Goal: Transaction & Acquisition: Purchase product/service

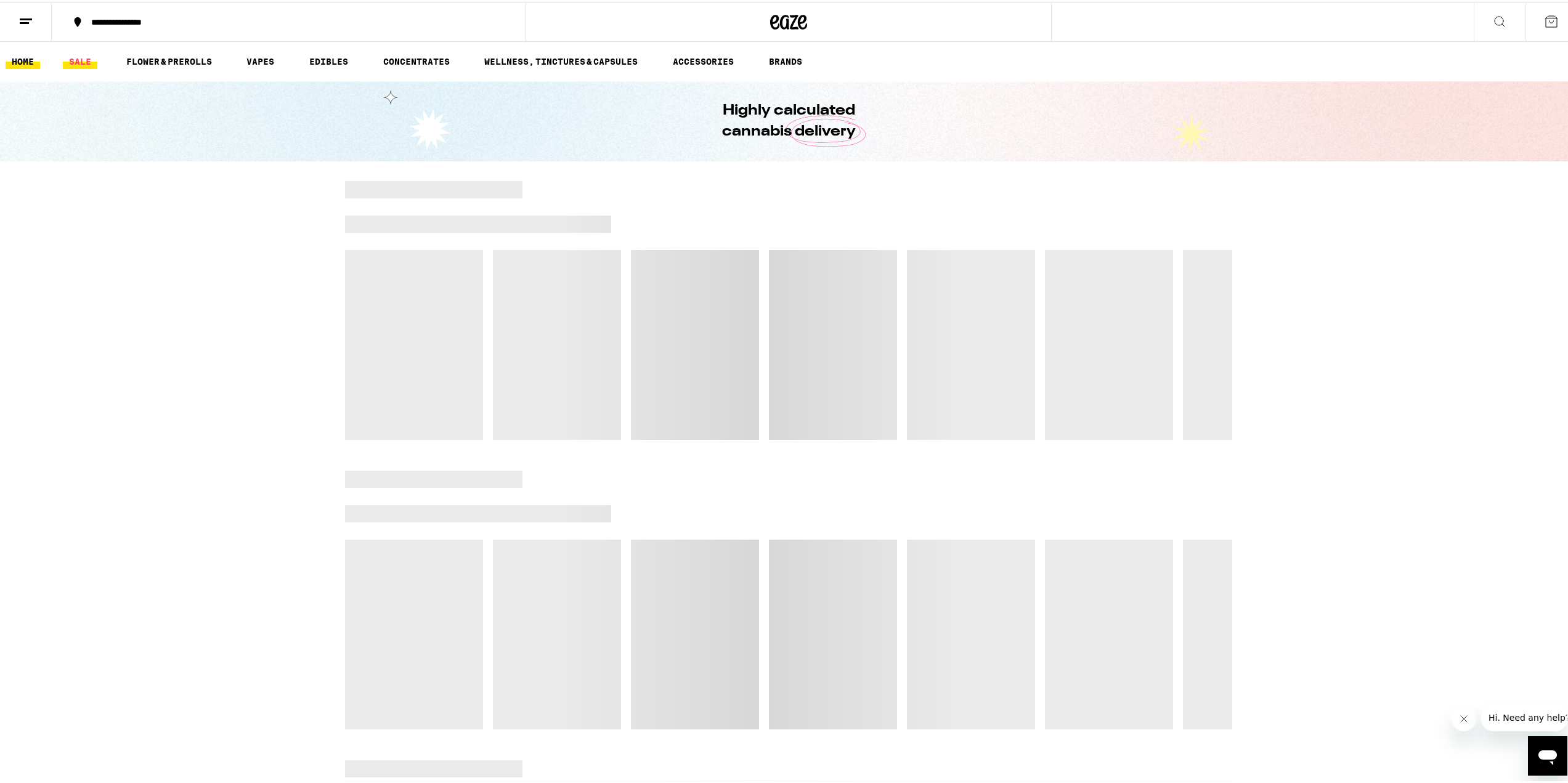
click at [93, 56] on link "SALE" at bounding box center [79, 59] width 35 height 15
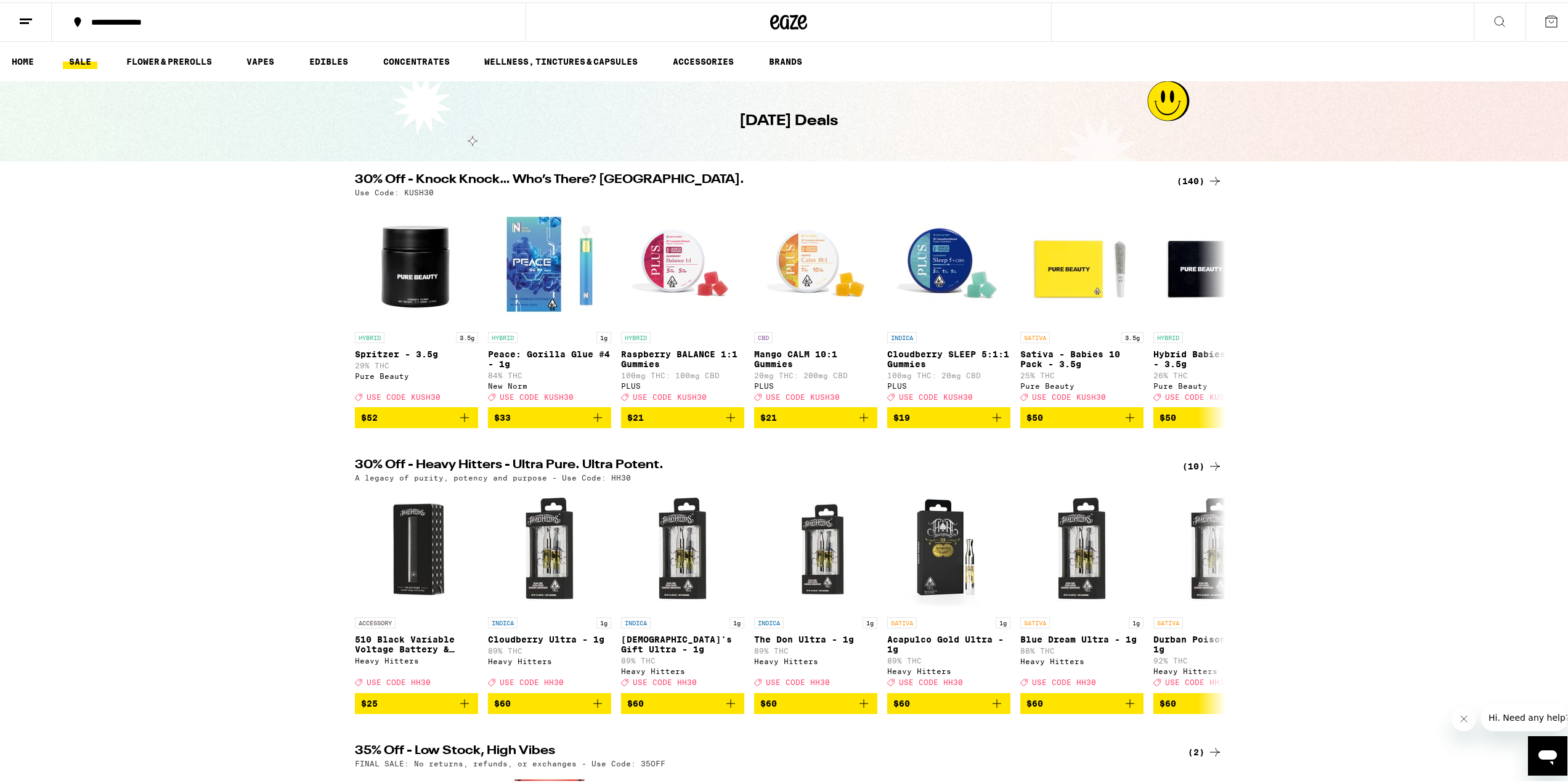
click at [1207, 178] on icon at bounding box center [1214, 178] width 15 height 15
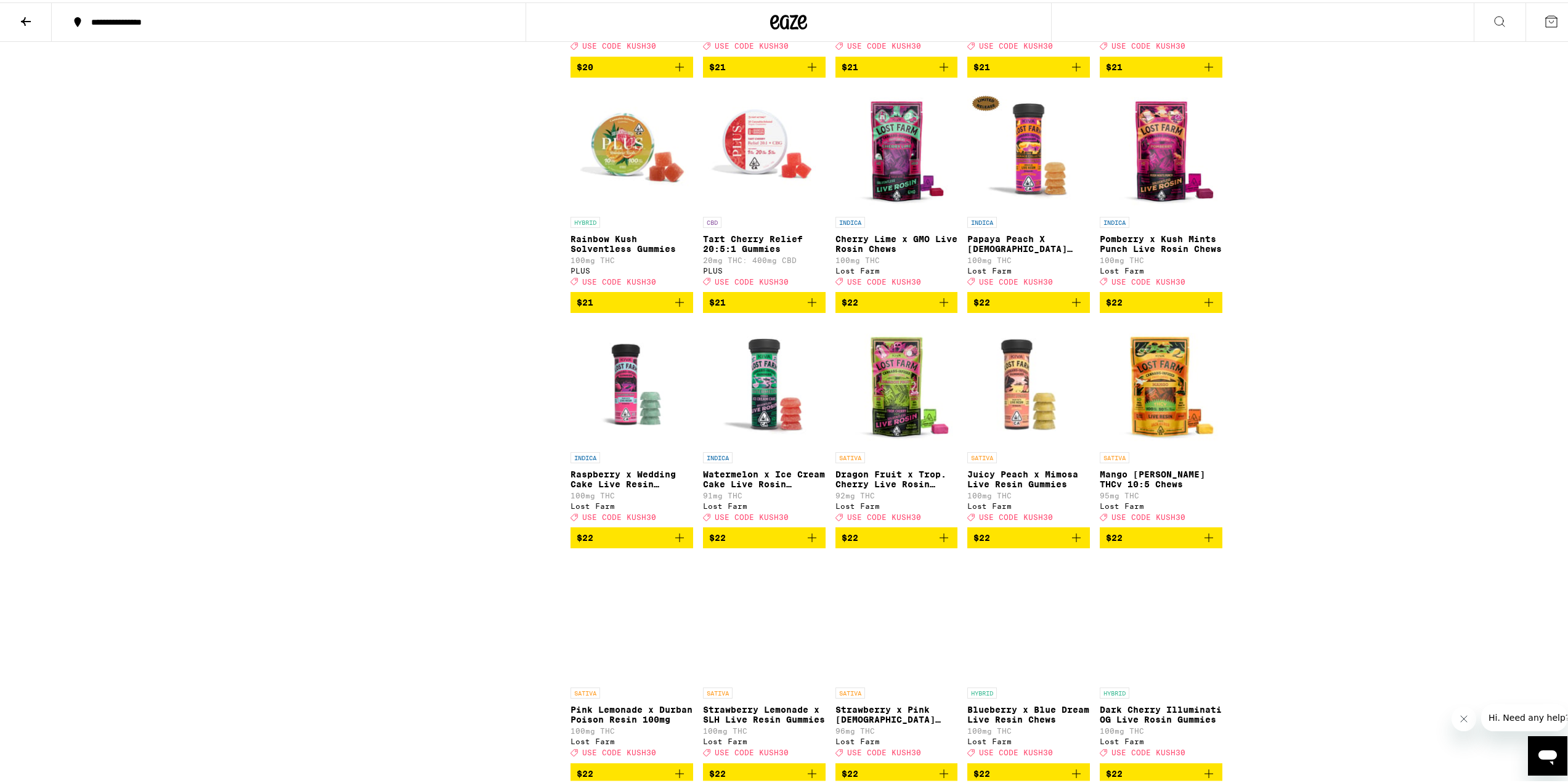
scroll to position [3237, 0]
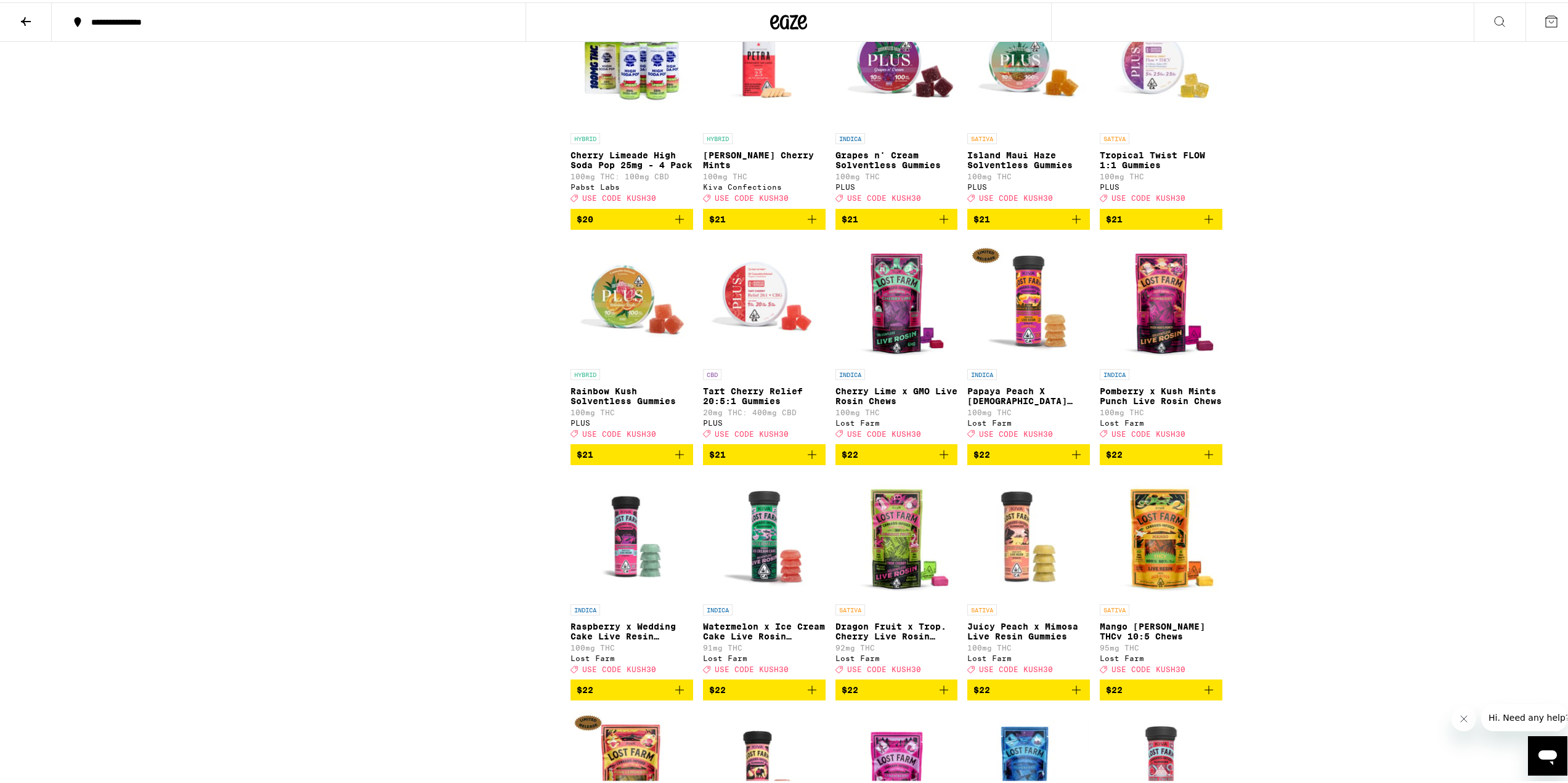
click at [753, 361] on img "Open page for Tart Cherry Relief 20:5:1 Gummies from PLUS" at bounding box center [763, 299] width 122 height 123
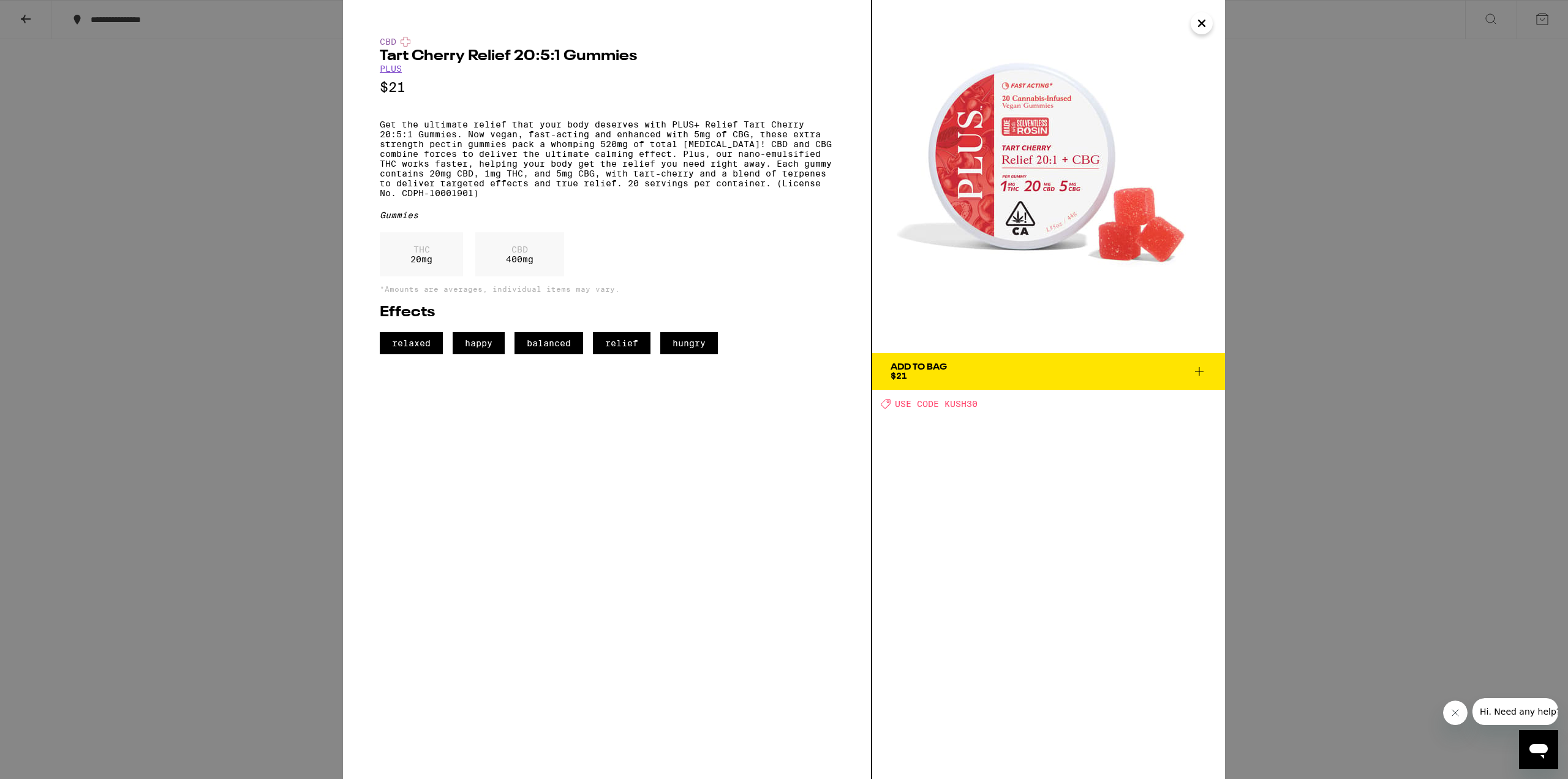
click at [1203, 31] on icon "Close" at bounding box center [1201, 23] width 15 height 19
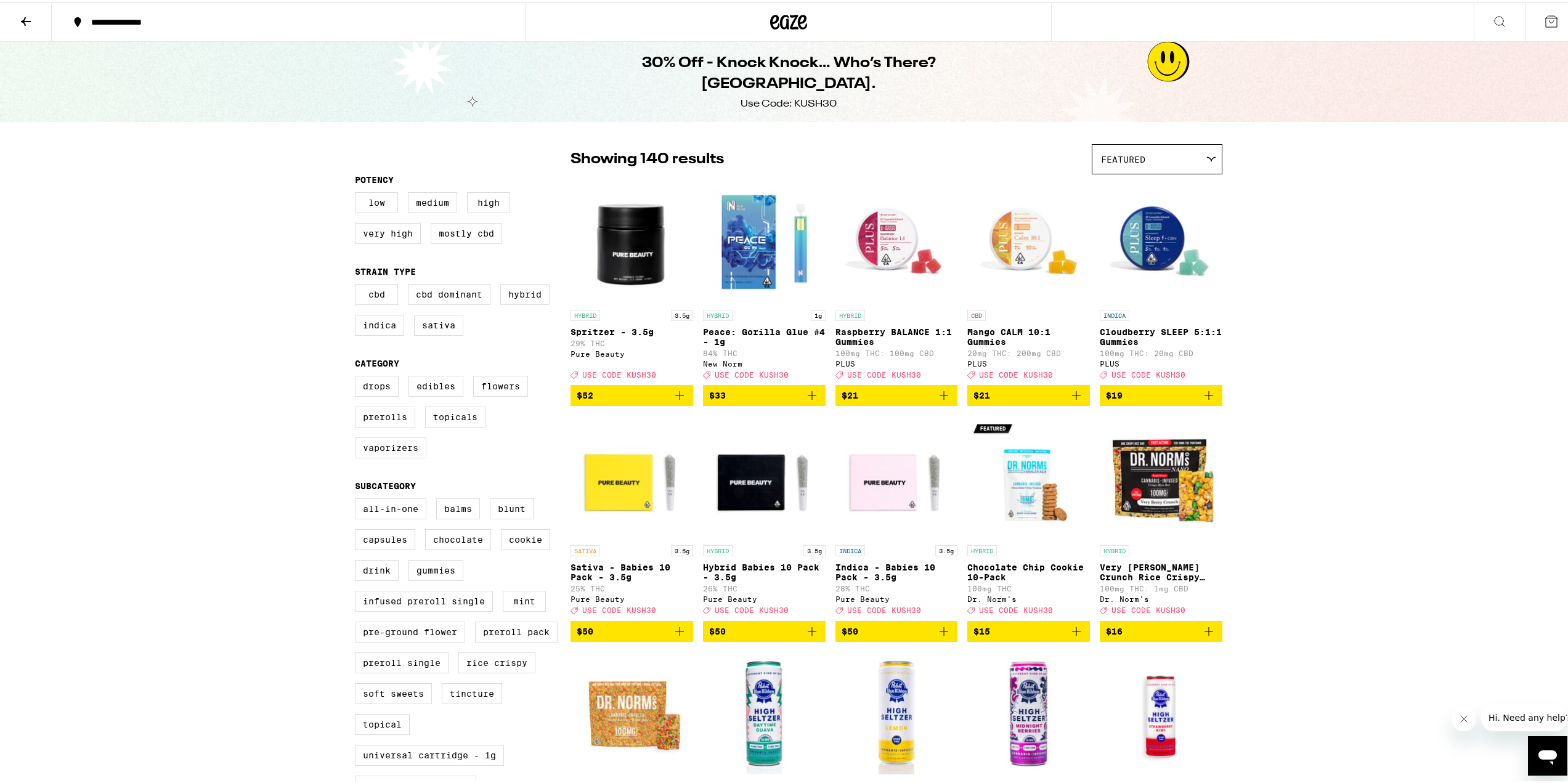
click at [23, 19] on icon at bounding box center [26, 19] width 10 height 9
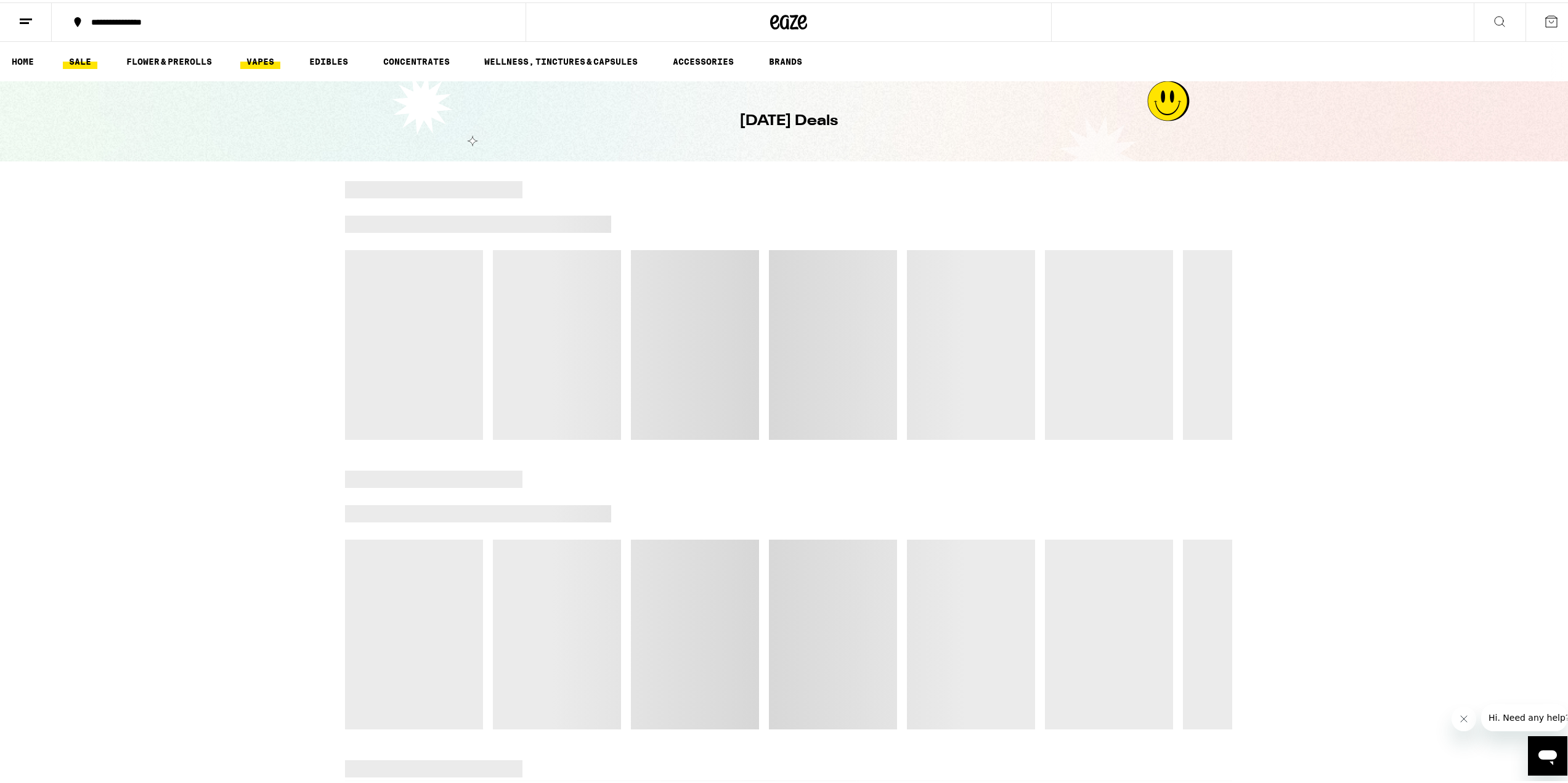
click at [256, 58] on link "VAPES" at bounding box center [260, 59] width 40 height 15
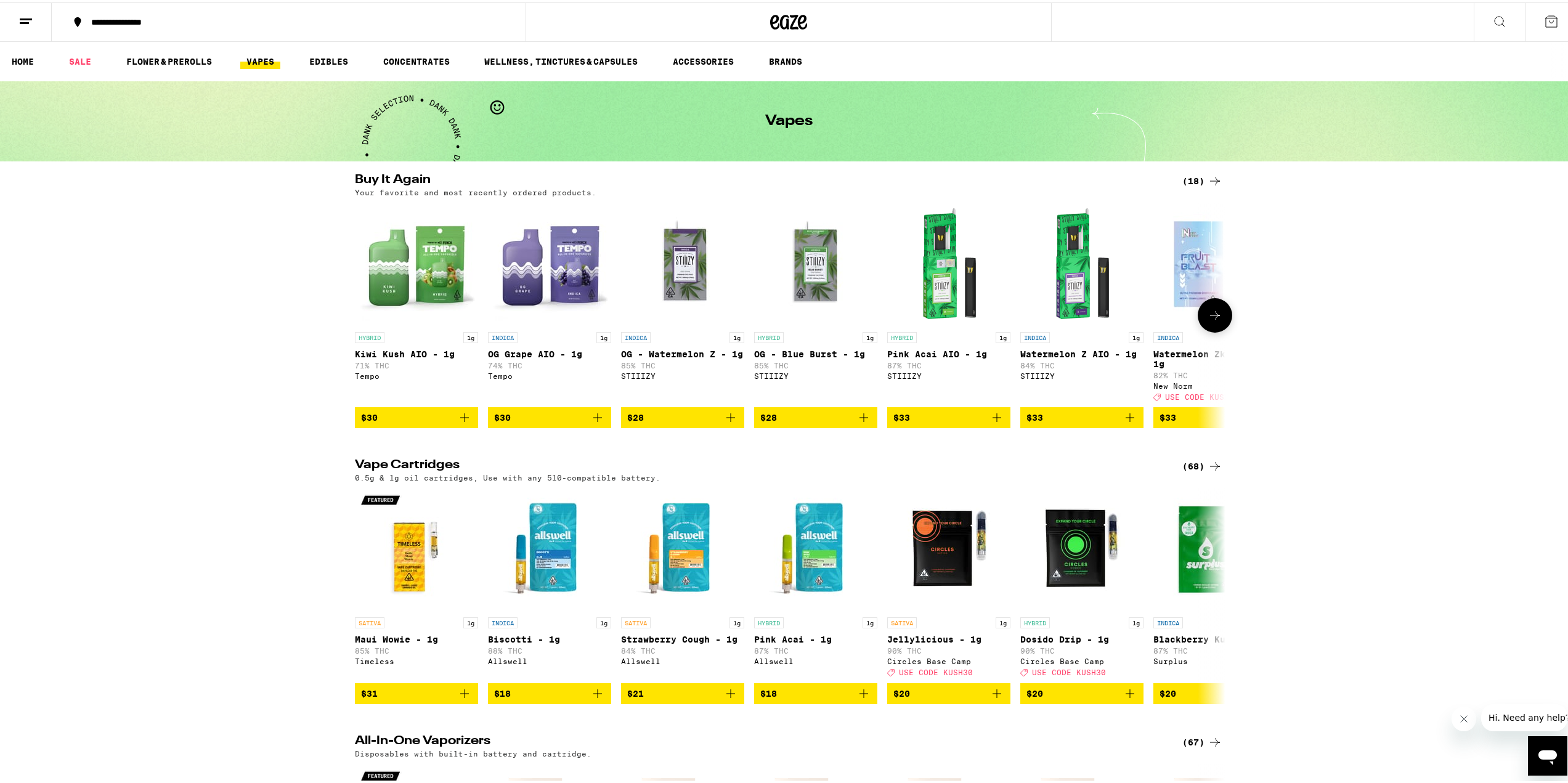
click at [860, 419] on icon "Add to bag" at bounding box center [863, 414] width 9 height 9
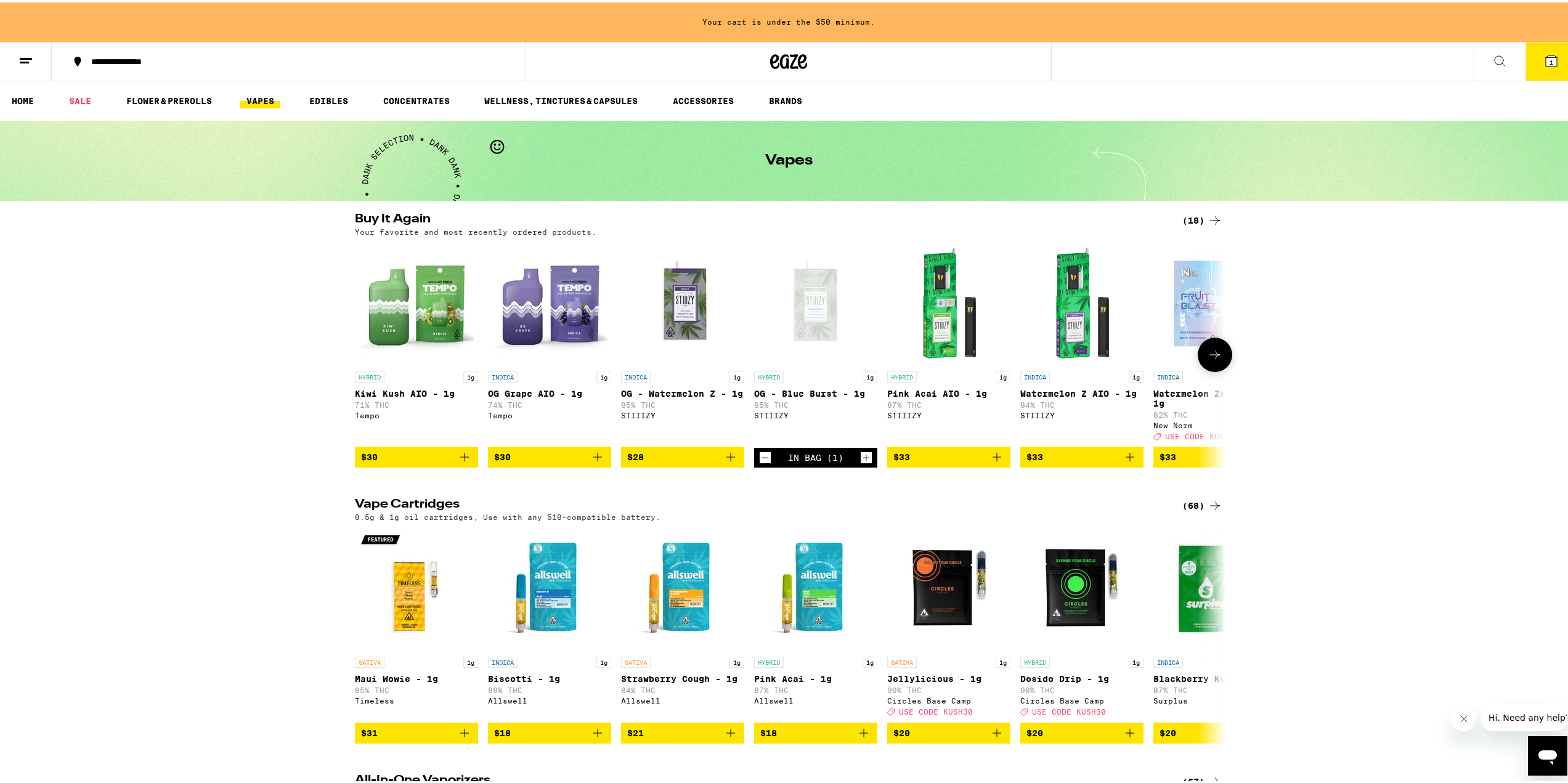
click at [727, 462] on icon "Add to bag" at bounding box center [730, 454] width 15 height 15
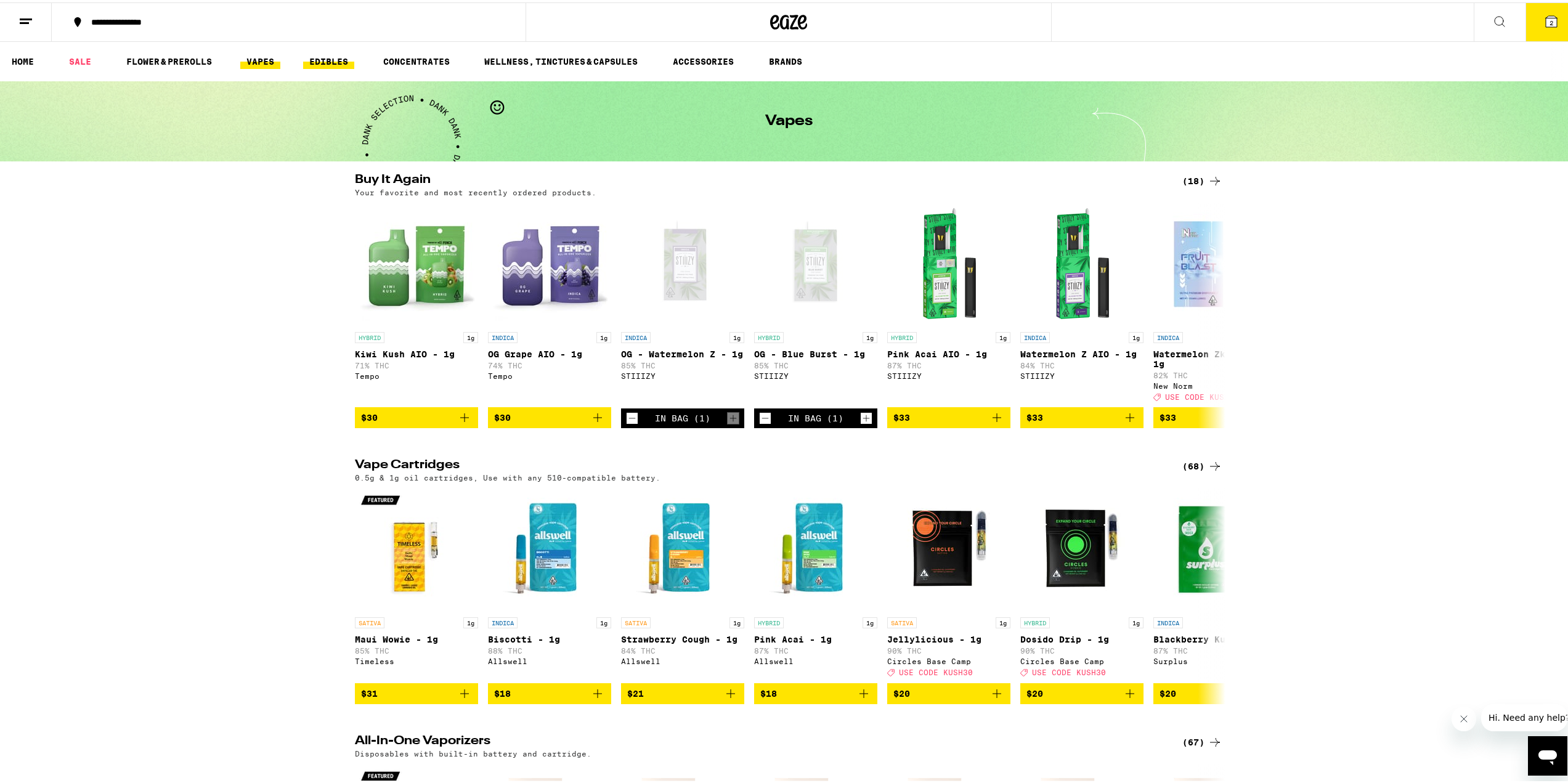
click at [331, 56] on link "EDIBLES" at bounding box center [328, 59] width 51 height 15
click at [626, 423] on icon "Decrement" at bounding box center [631, 415] width 11 height 15
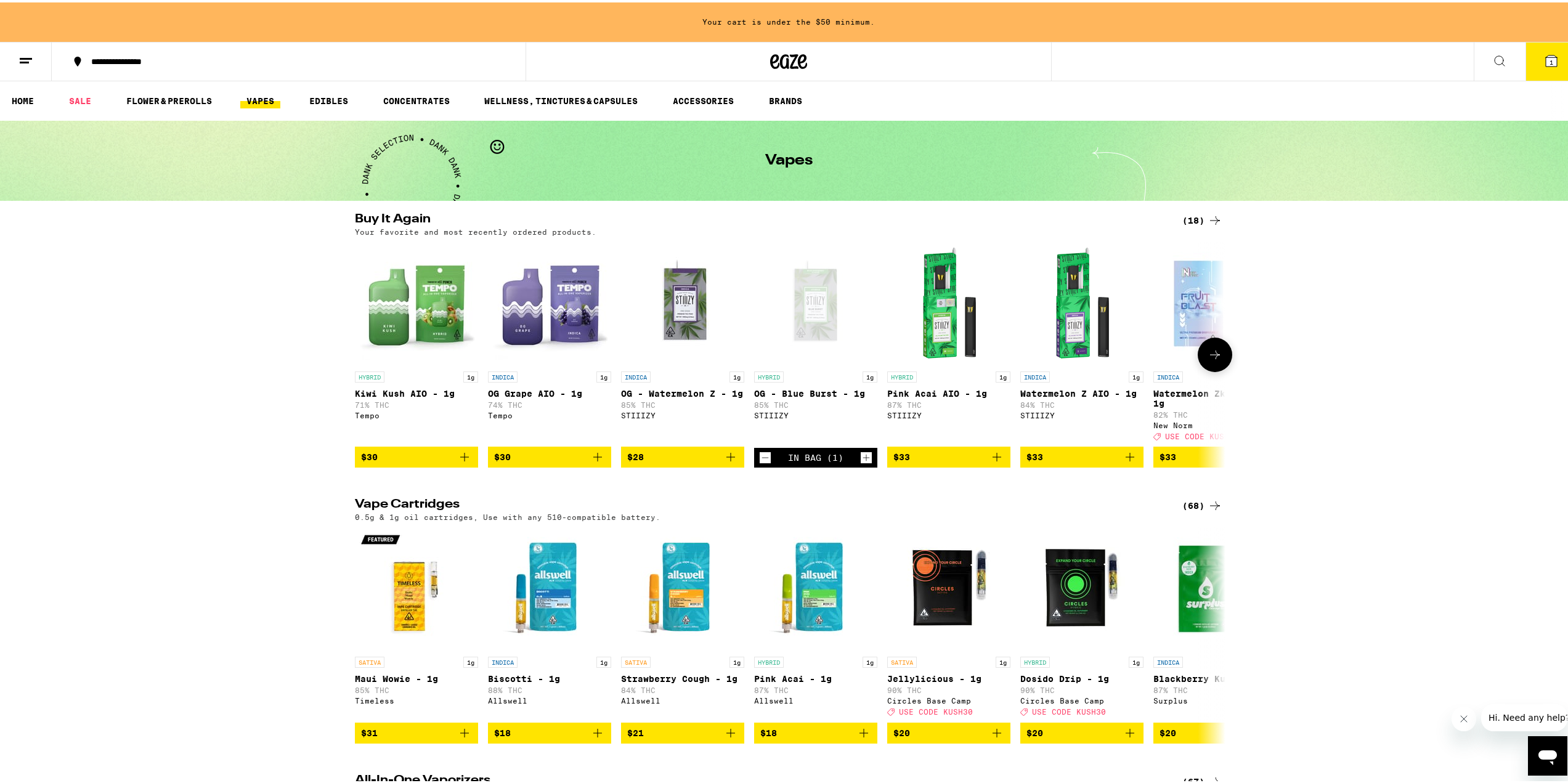
click at [593, 459] on icon "Add to bag" at bounding box center [597, 454] width 9 height 9
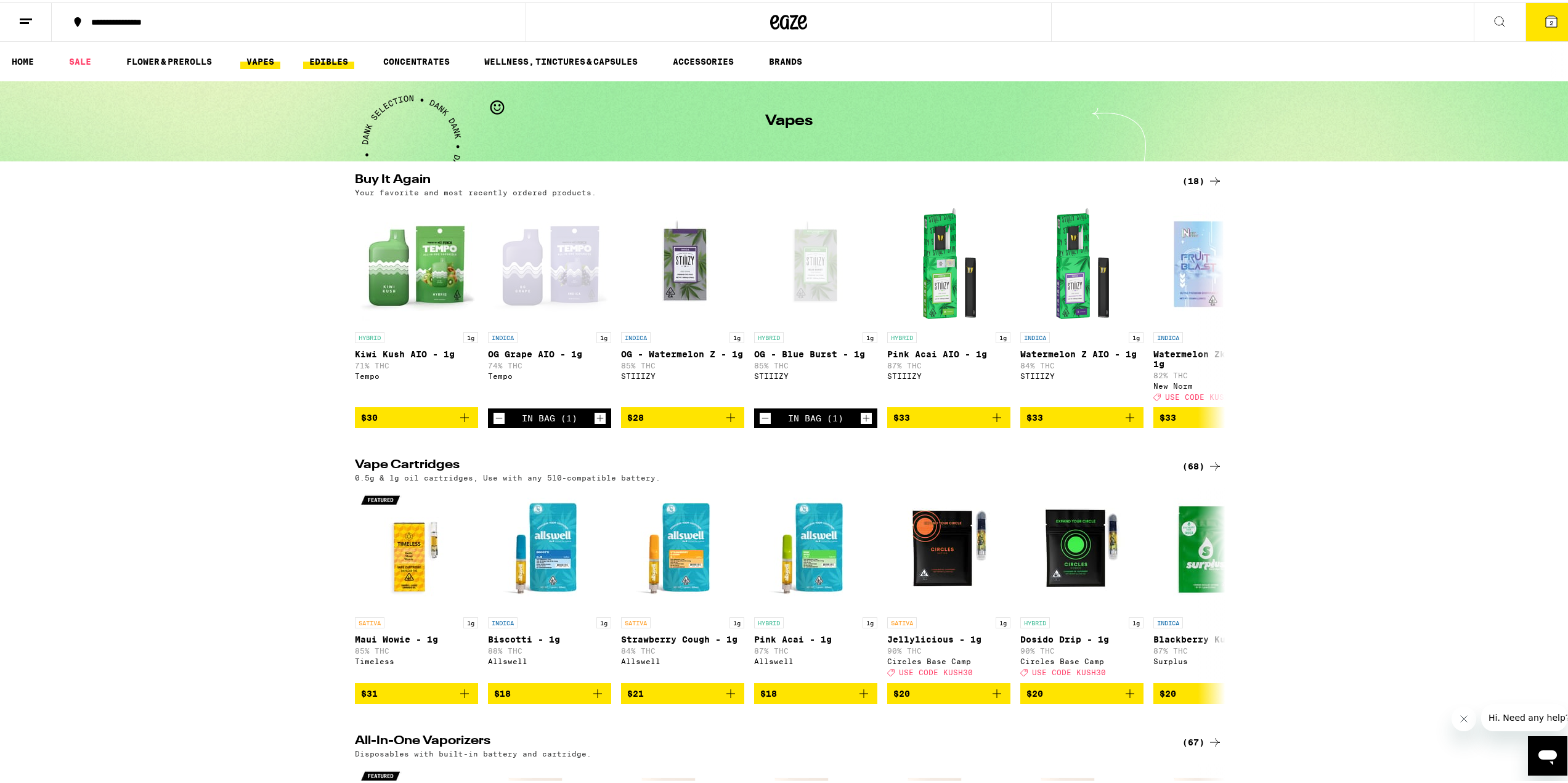
click at [336, 64] on link "EDIBLES" at bounding box center [328, 59] width 51 height 15
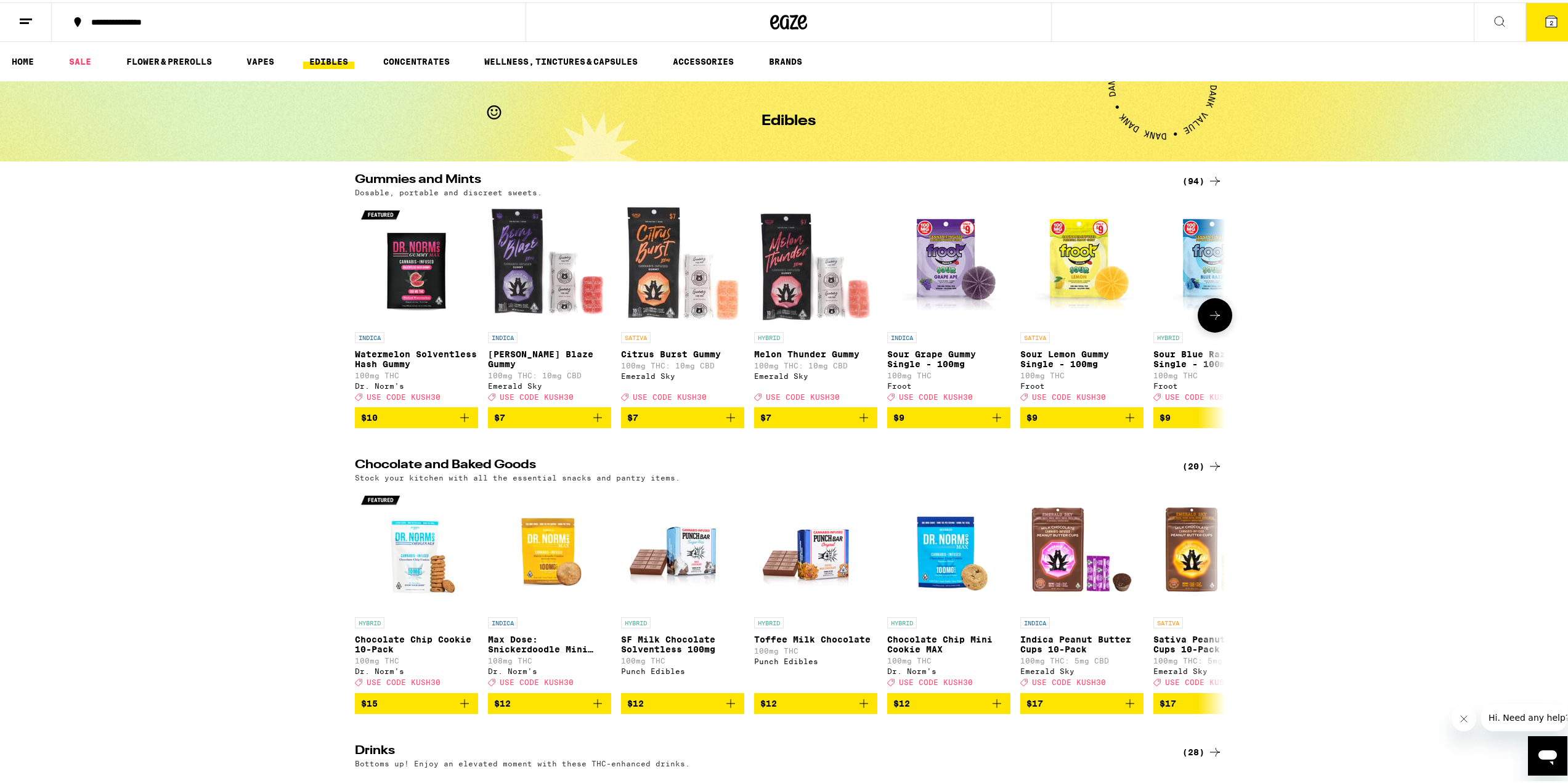
click at [1218, 315] on button at bounding box center [1214, 313] width 35 height 35
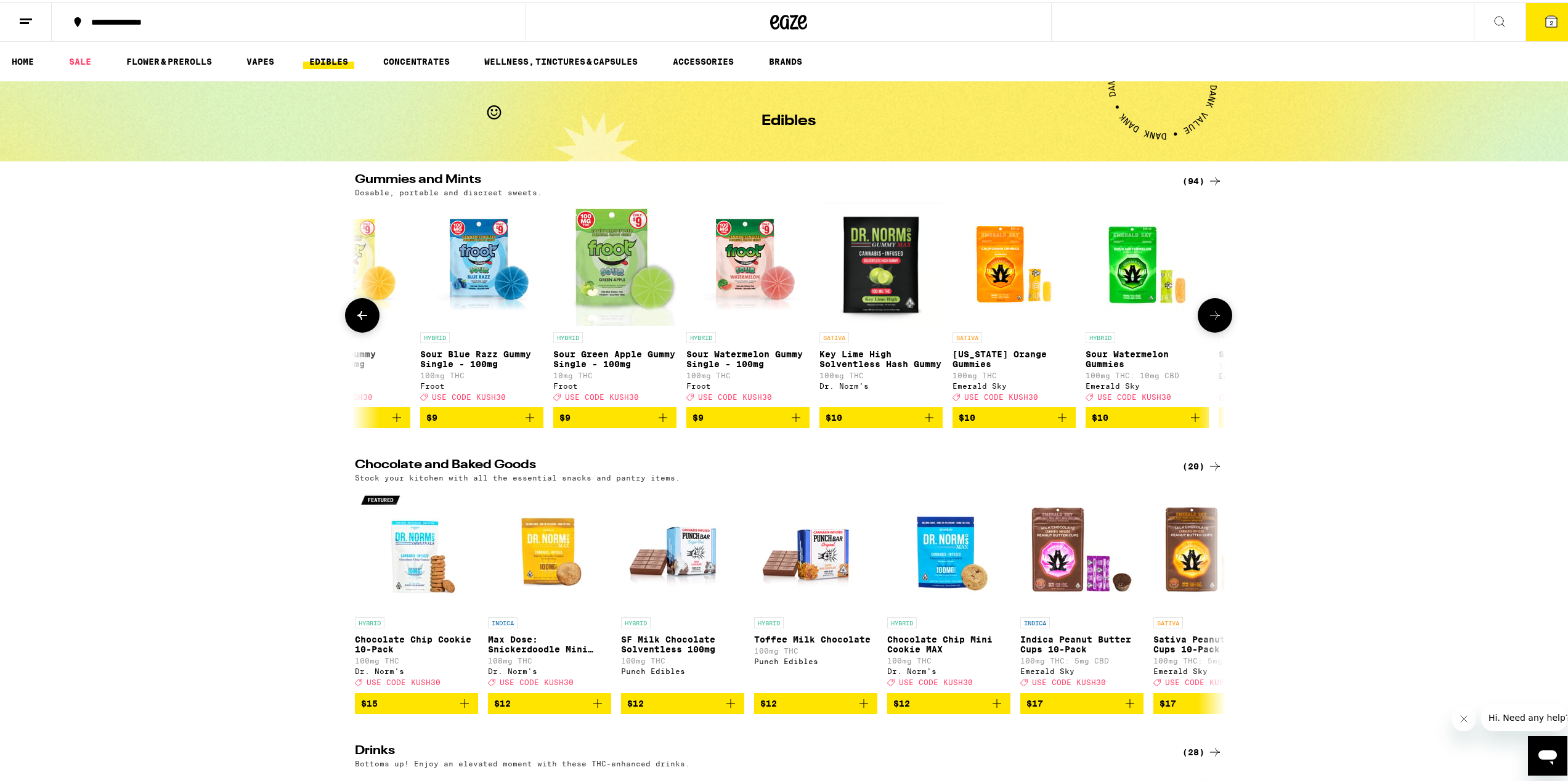
click at [1218, 315] on button at bounding box center [1214, 313] width 35 height 35
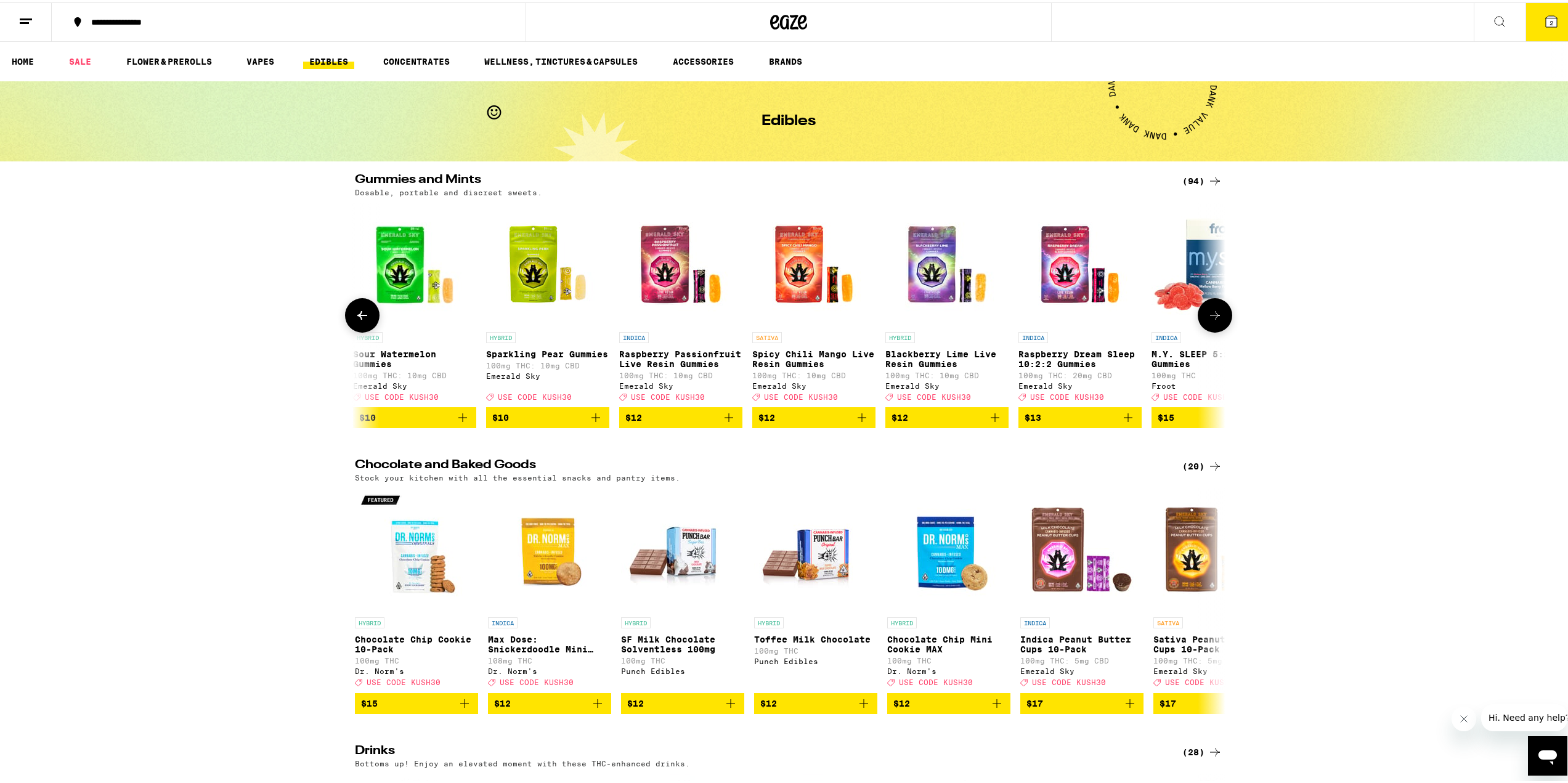
click at [1218, 315] on button at bounding box center [1214, 313] width 35 height 35
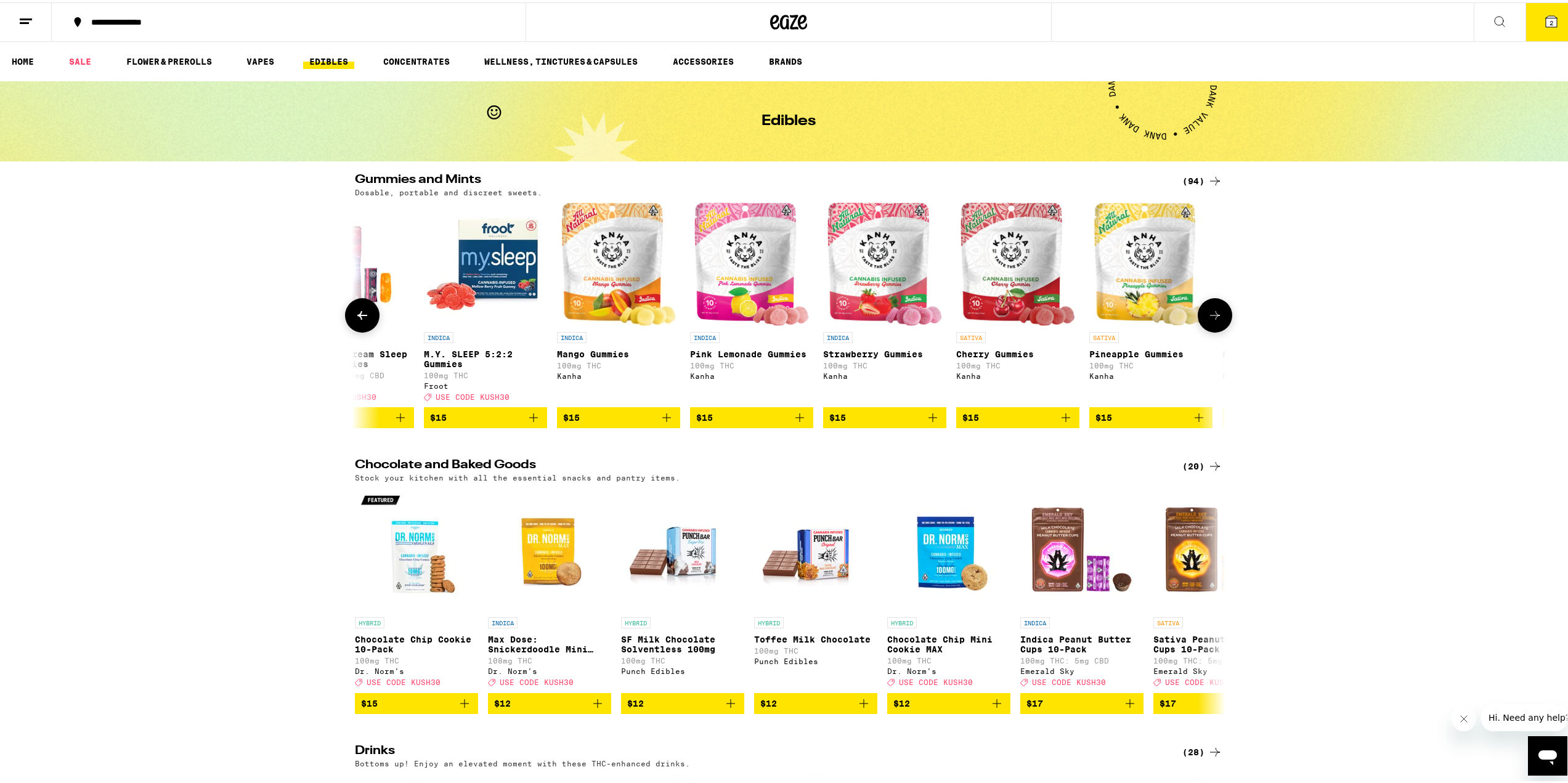
click at [1218, 315] on button at bounding box center [1214, 313] width 35 height 35
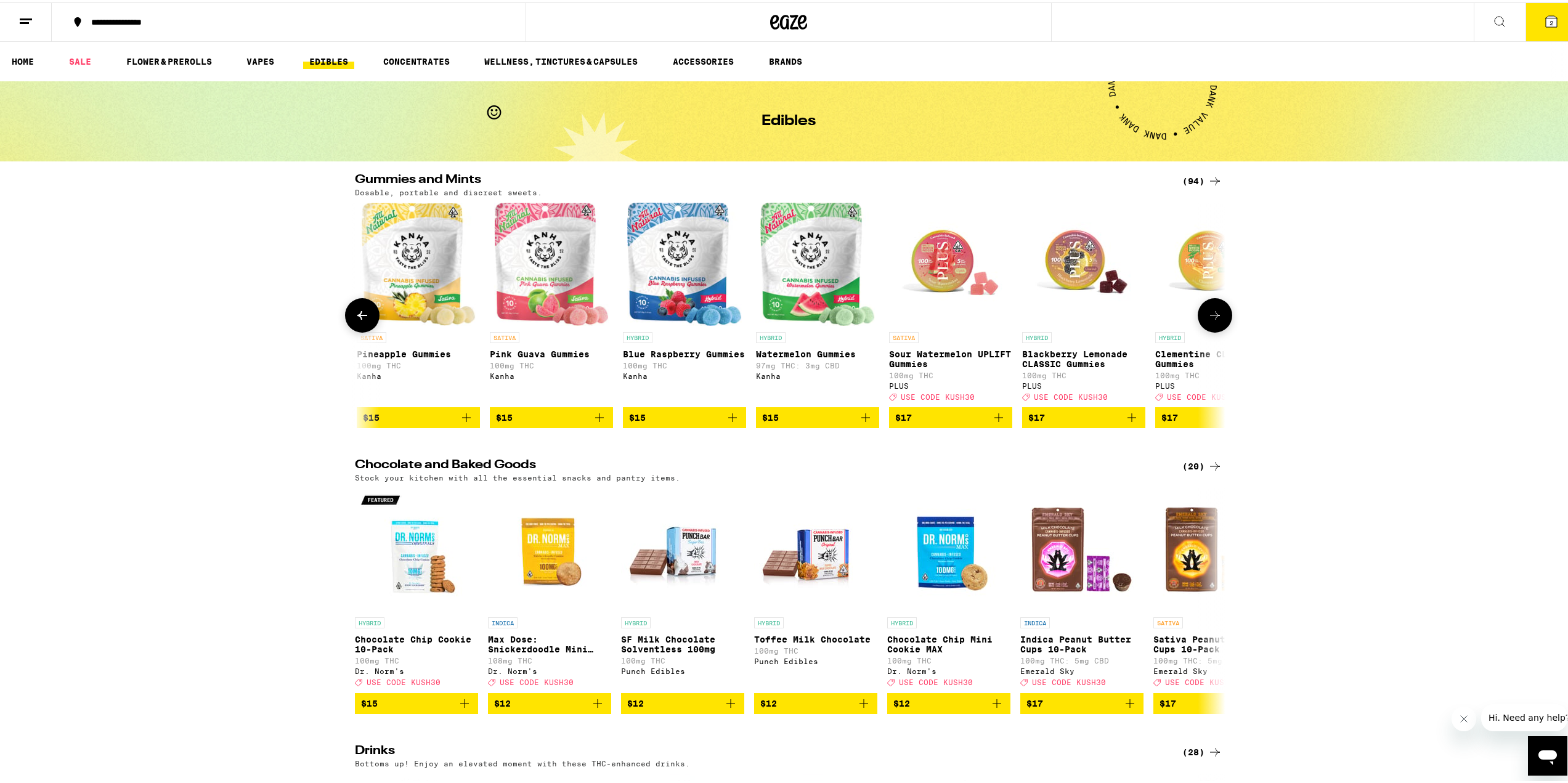
click at [1218, 315] on button at bounding box center [1214, 313] width 35 height 35
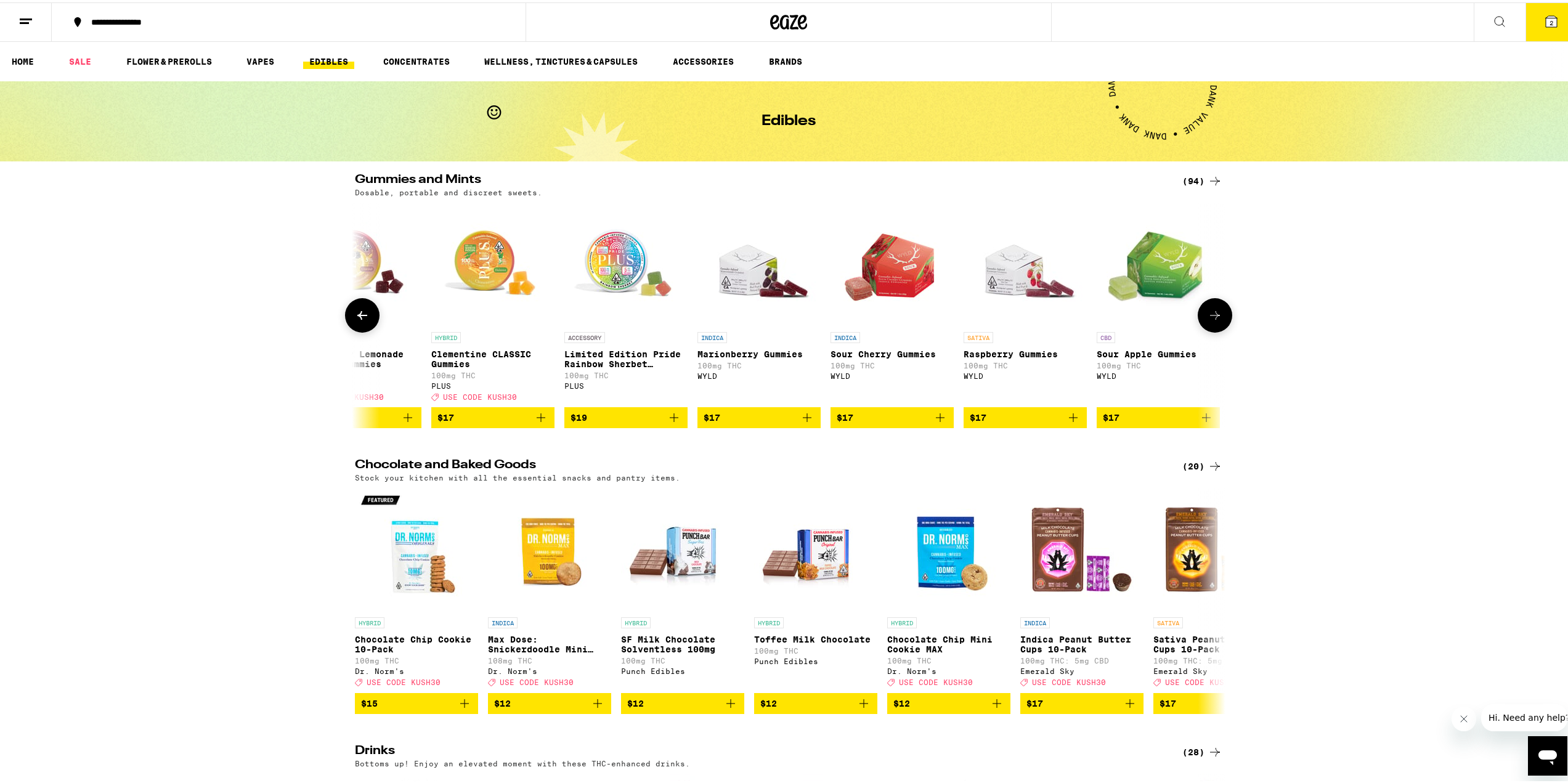
click at [1218, 315] on button at bounding box center [1214, 313] width 35 height 35
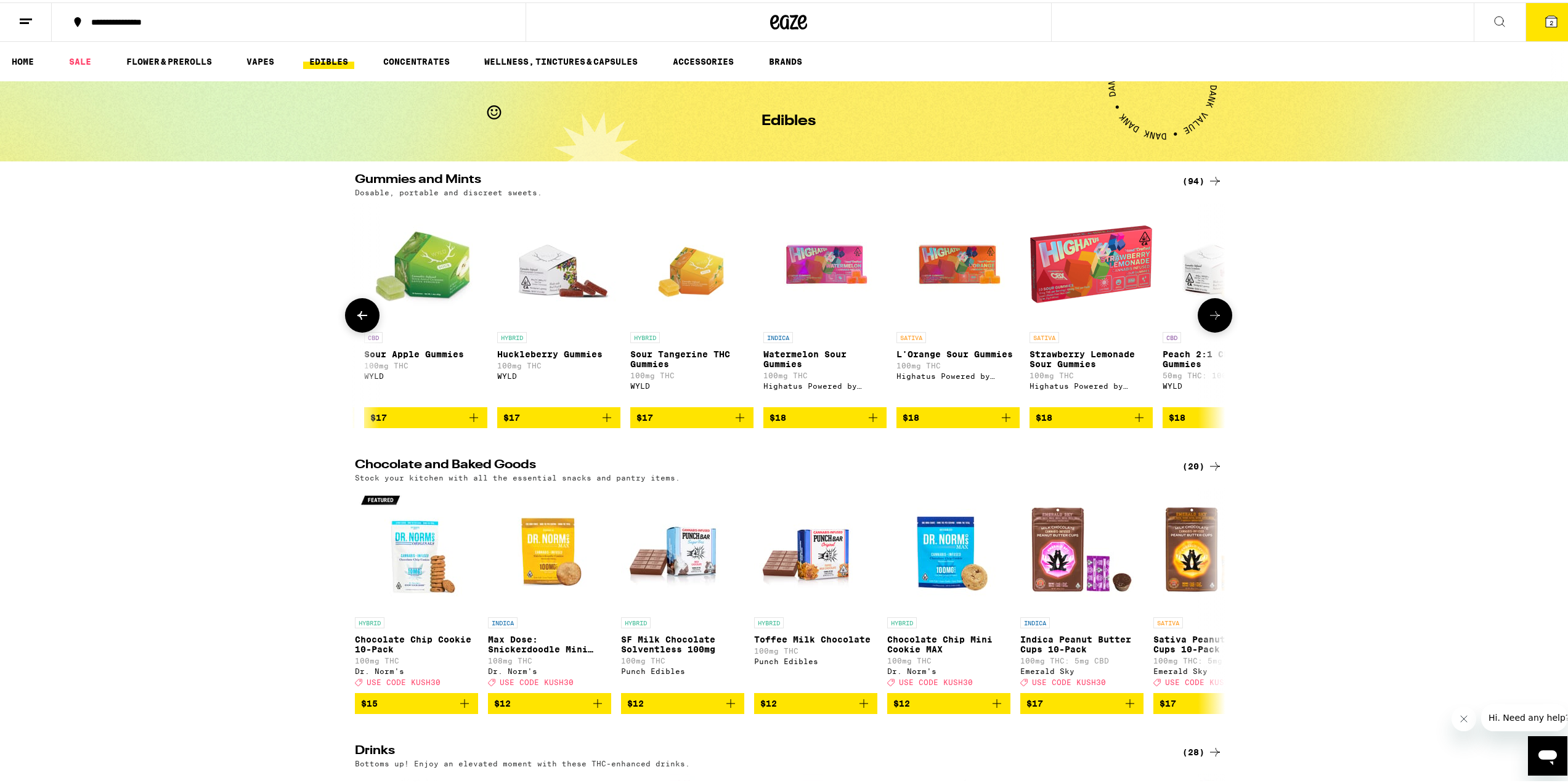
scroll to position [0, 4386]
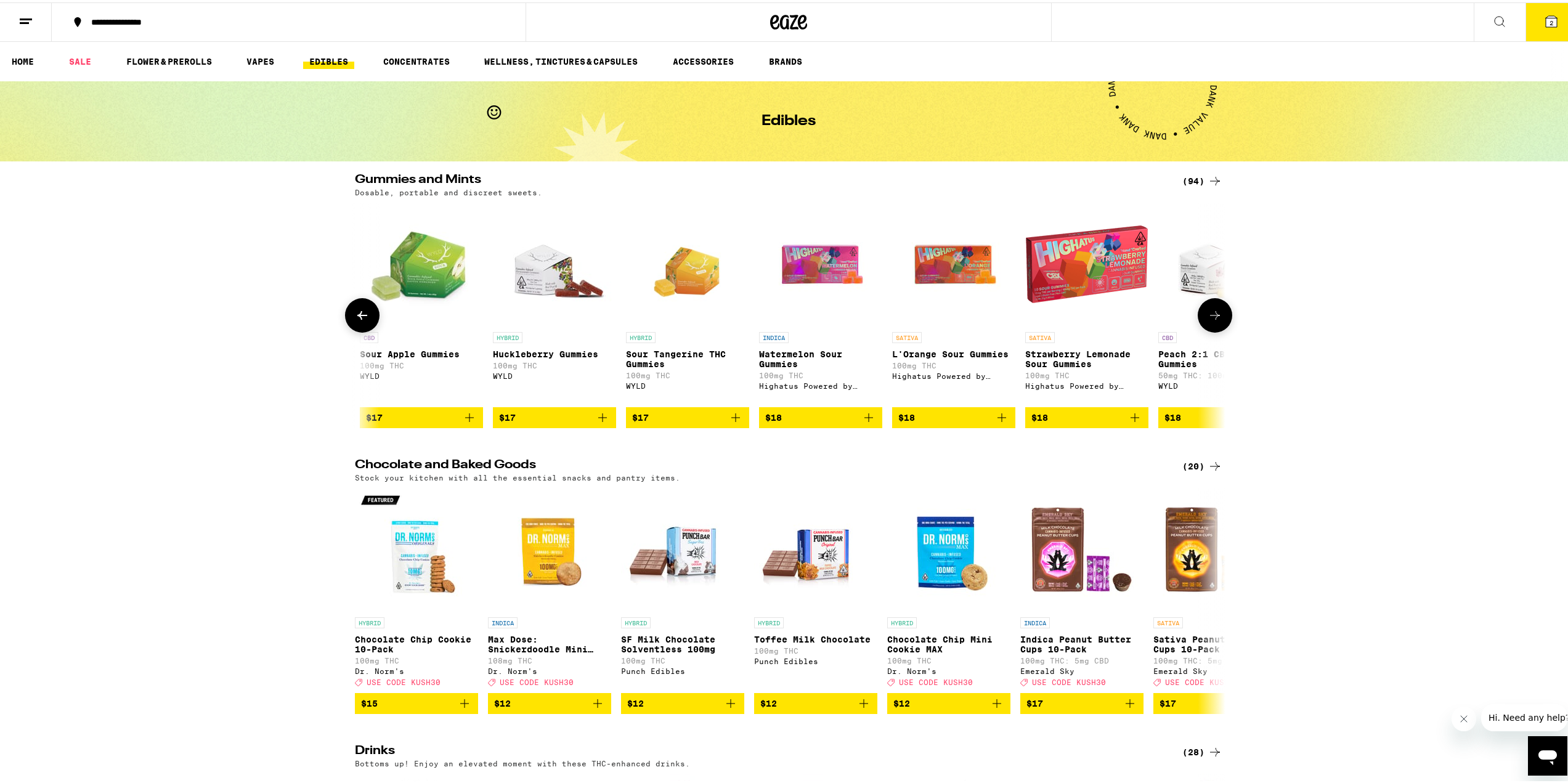
click at [358, 320] on icon at bounding box center [362, 312] width 15 height 15
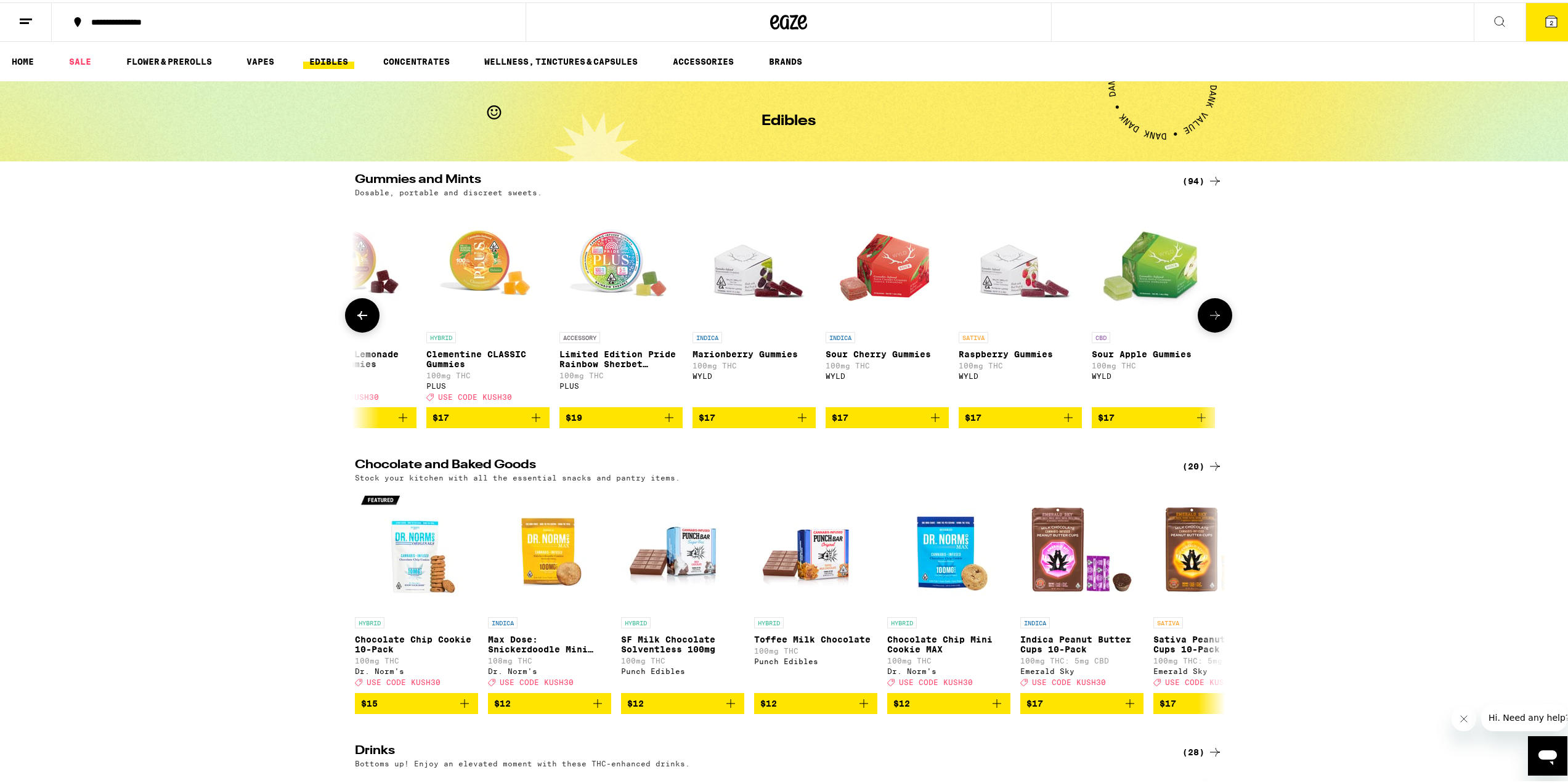
scroll to position [0, 3653]
click at [1196, 422] on icon "Add to bag" at bounding box center [1202, 414] width 15 height 15
click at [1199, 423] on icon "Increment" at bounding box center [1204, 415] width 11 height 15
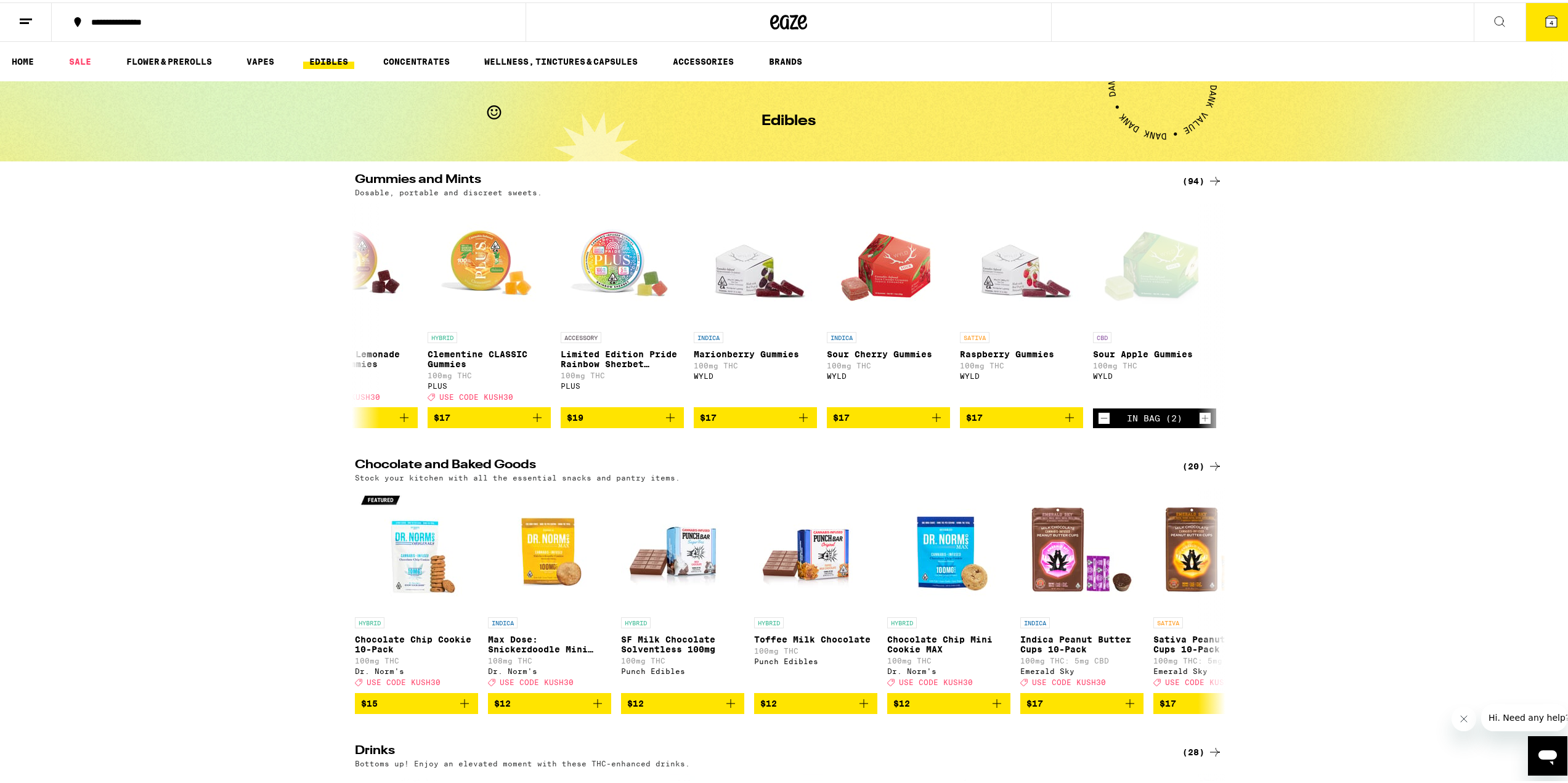
click at [1529, 20] on button "4" at bounding box center [1551, 20] width 52 height 38
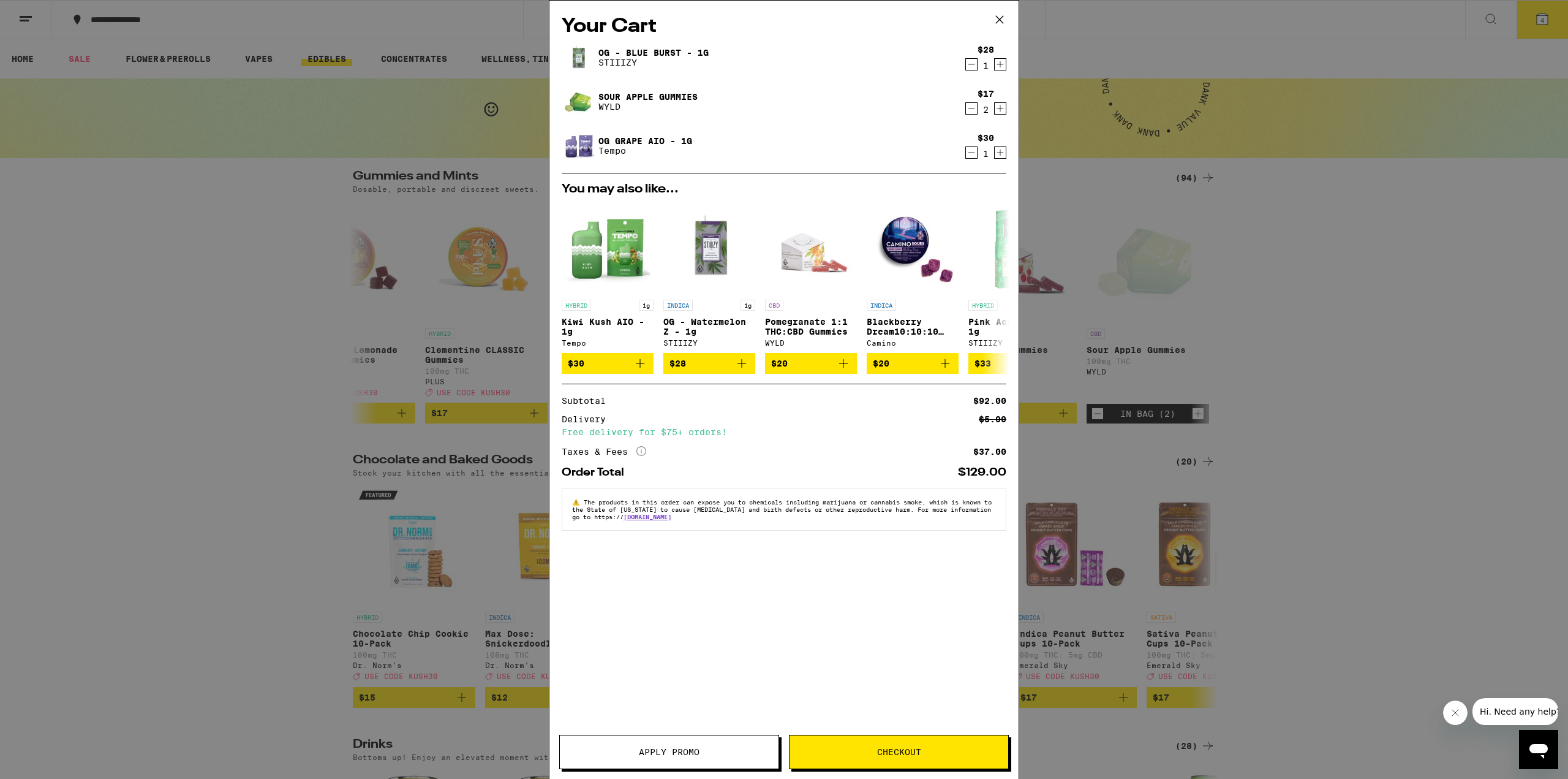
click at [718, 755] on span "Apply Promo" at bounding box center [669, 751] width 218 height 9
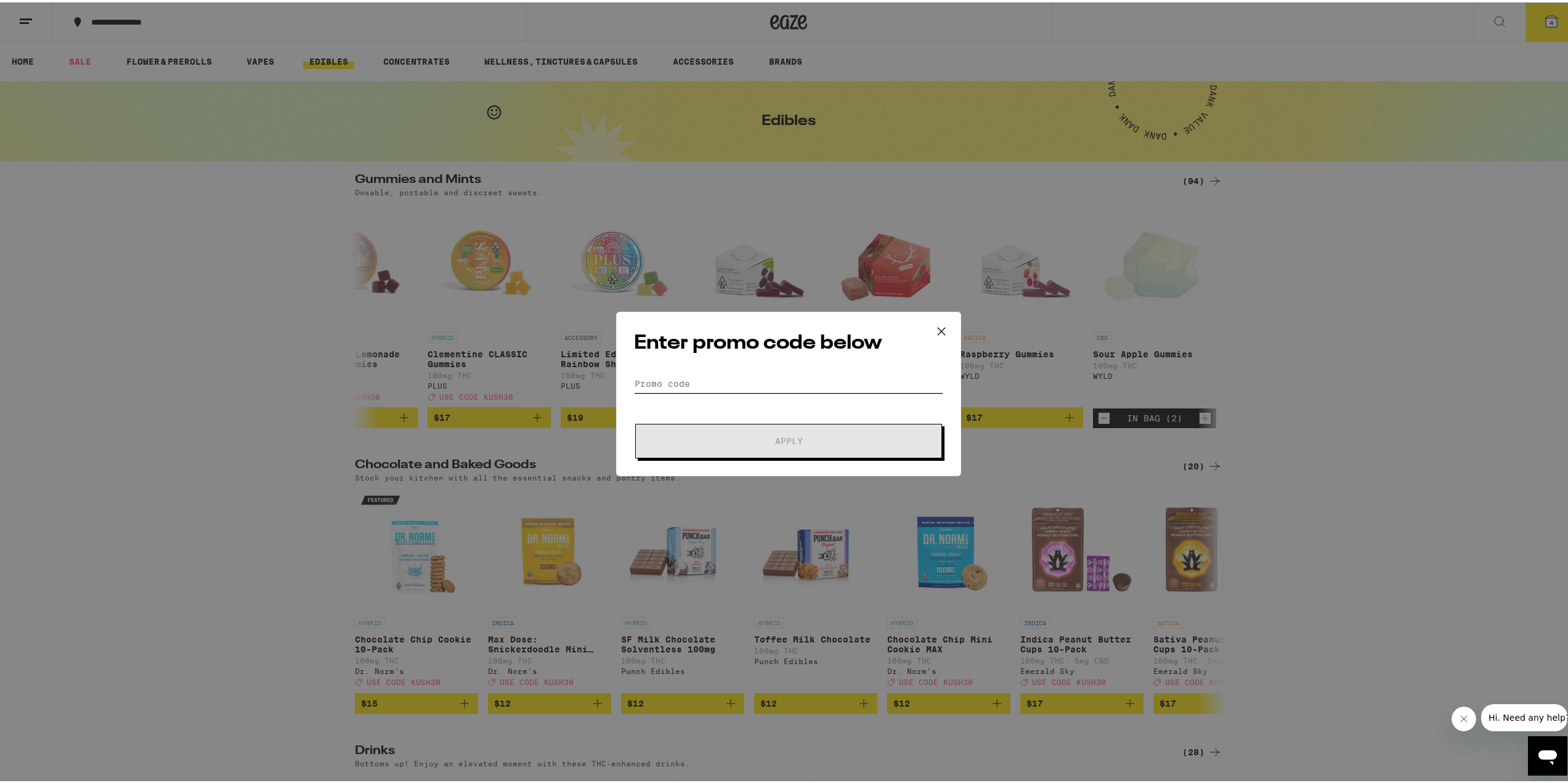
click at [772, 376] on input "Promo Code" at bounding box center [788, 381] width 309 height 19
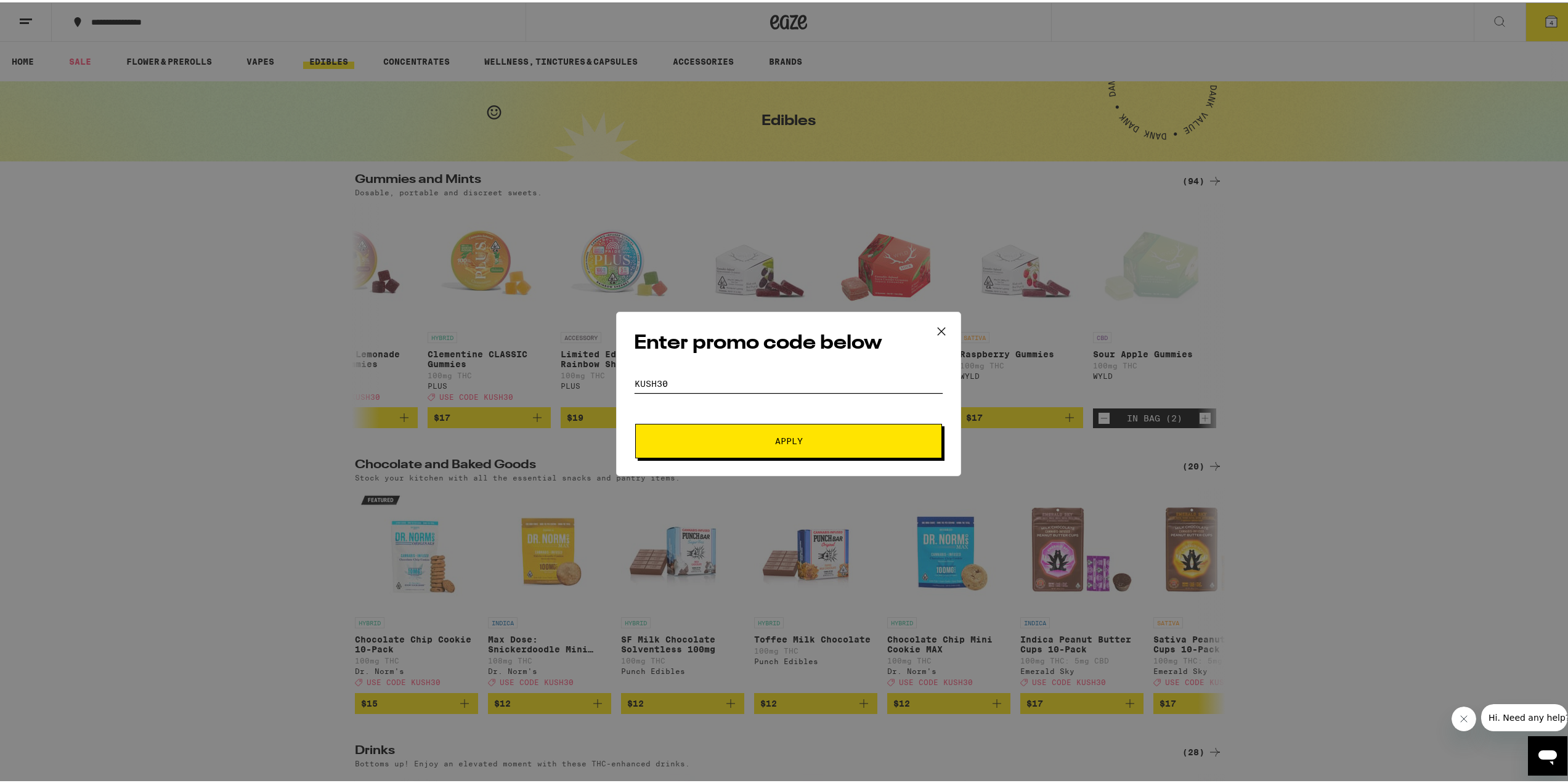
type input "KUSH30"
click at [635, 421] on button "Apply" at bounding box center [788, 438] width 307 height 35
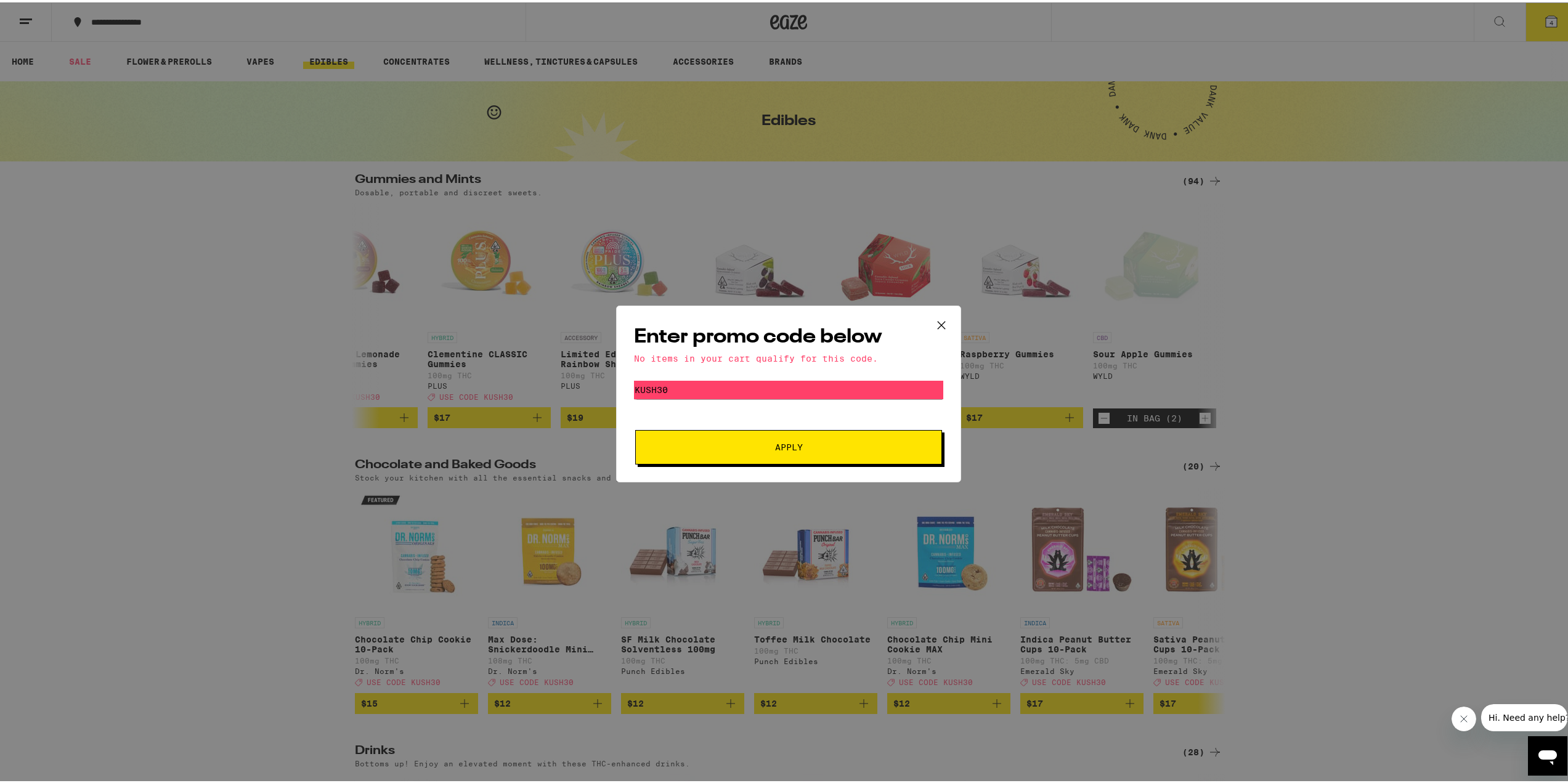
click at [809, 448] on span "Apply" at bounding box center [788, 444] width 222 height 9
click at [940, 328] on icon at bounding box center [941, 323] width 19 height 19
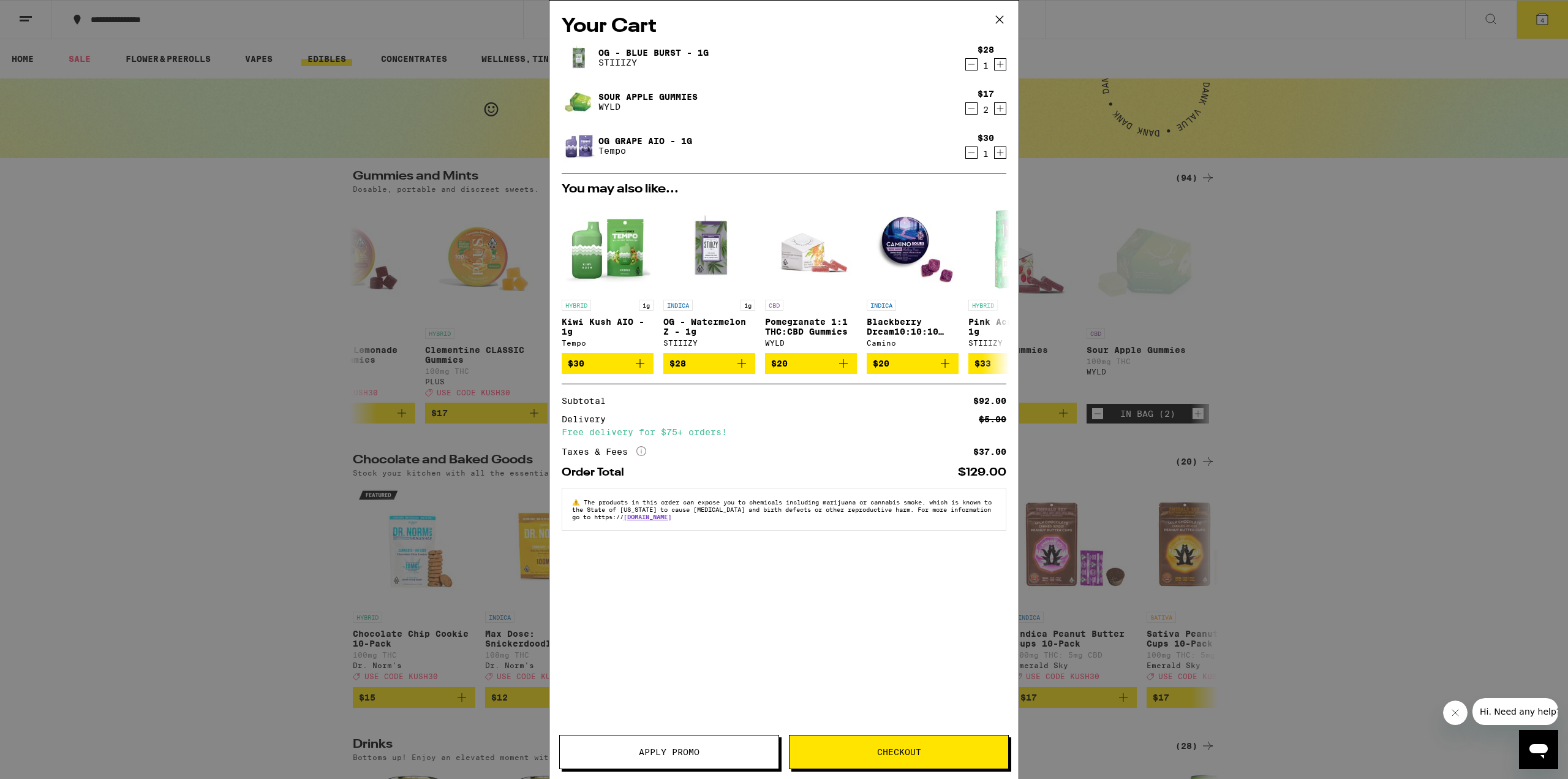
click at [893, 748] on span "Checkout" at bounding box center [899, 751] width 44 height 9
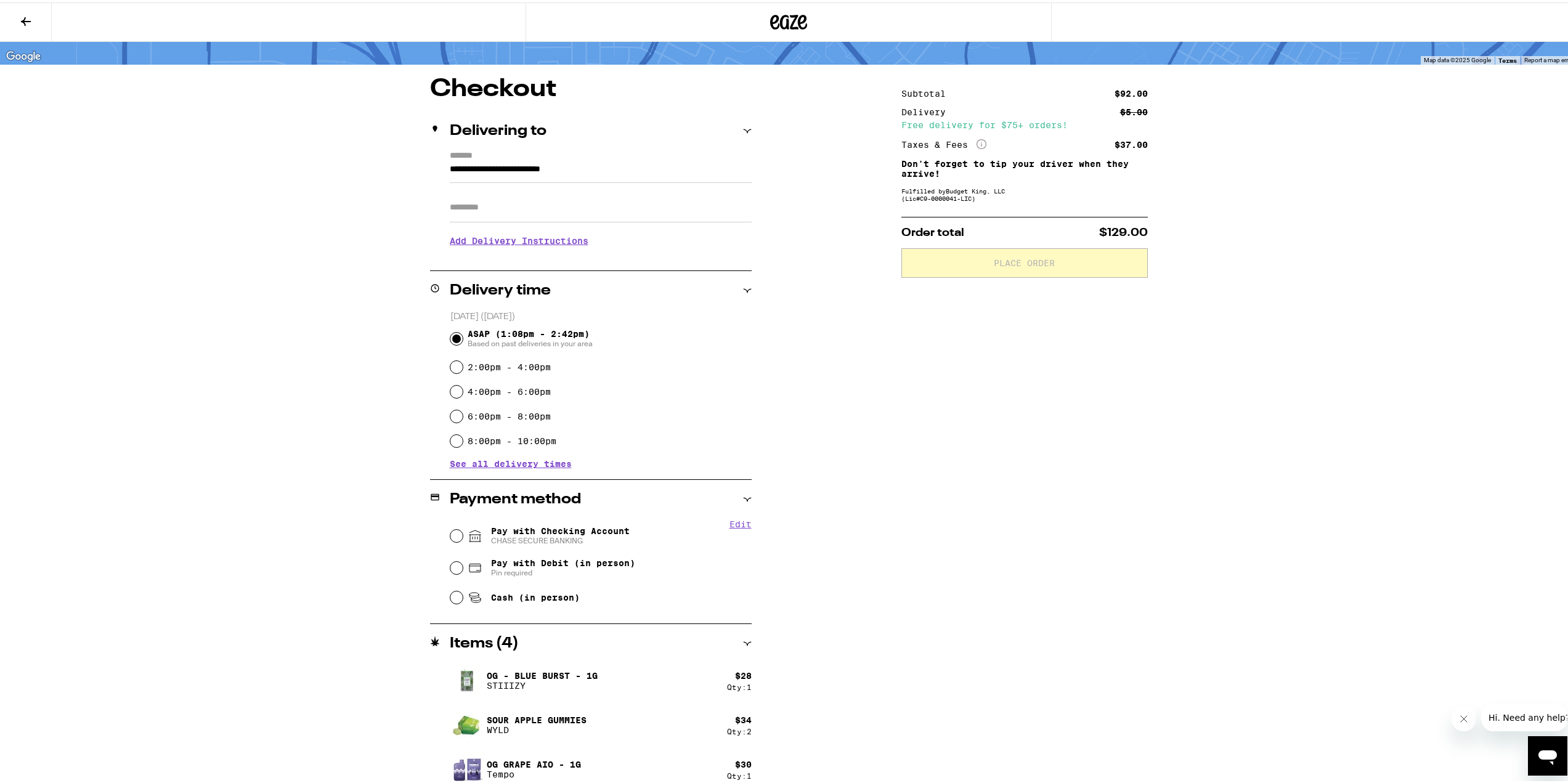
scroll to position [86, 0]
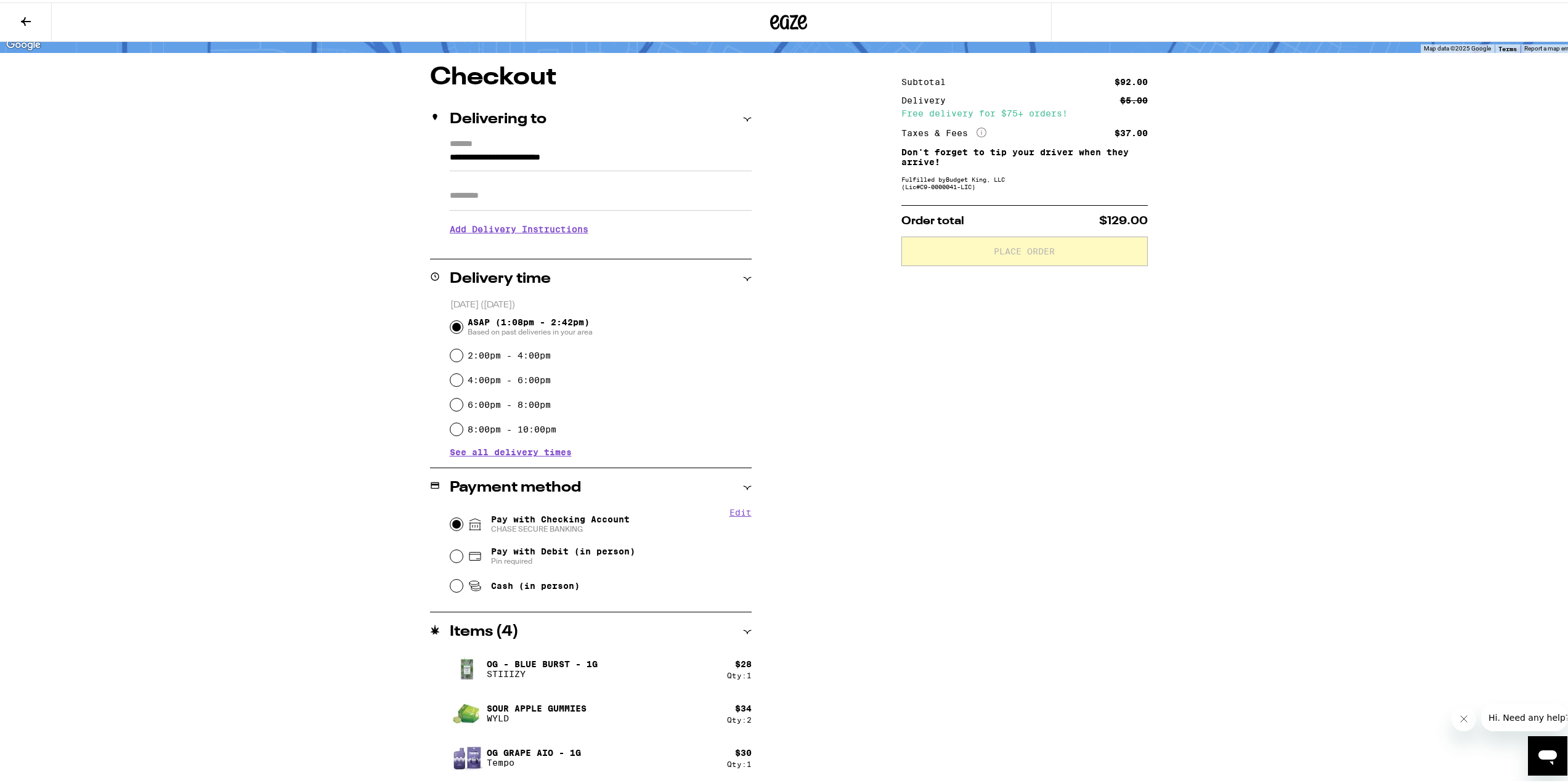
click at [456, 521] on input "Pay with Checking Account CHASE SECURE BANKING" at bounding box center [456, 522] width 12 height 12
radio input "true"
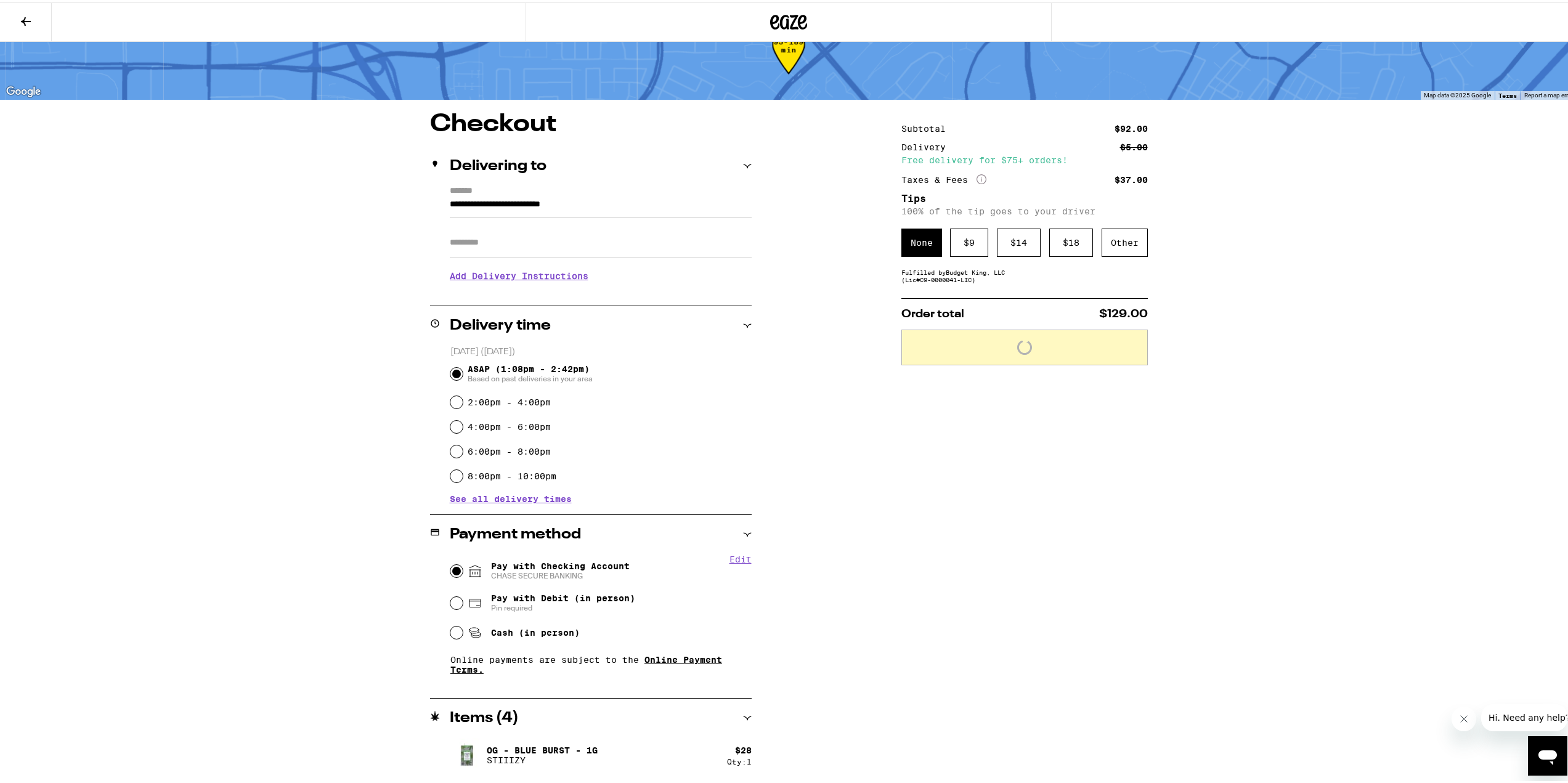
scroll to position [0, 0]
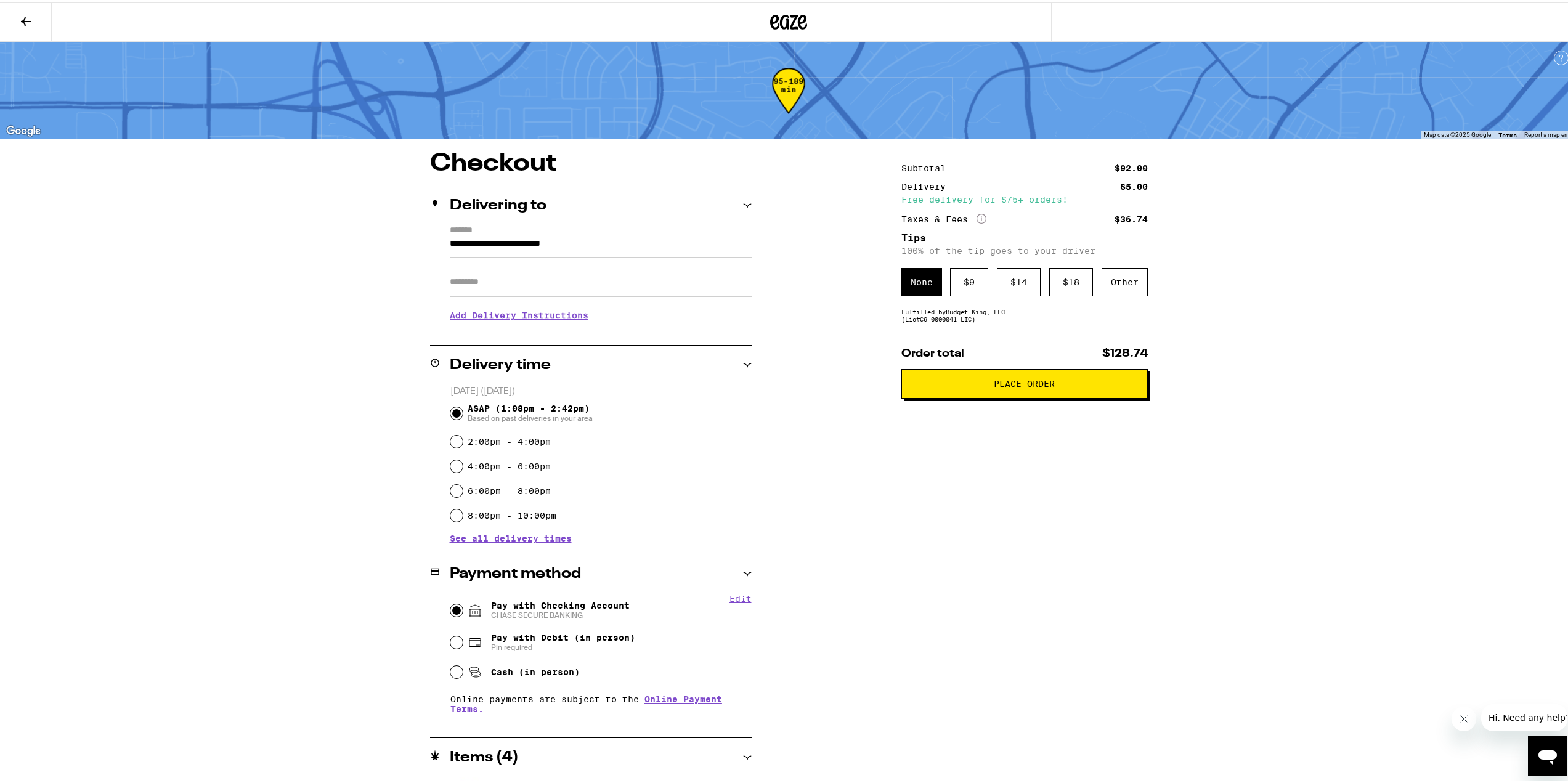
click at [505, 320] on h3 "Add Delivery Instructions" at bounding box center [601, 313] width 302 height 29
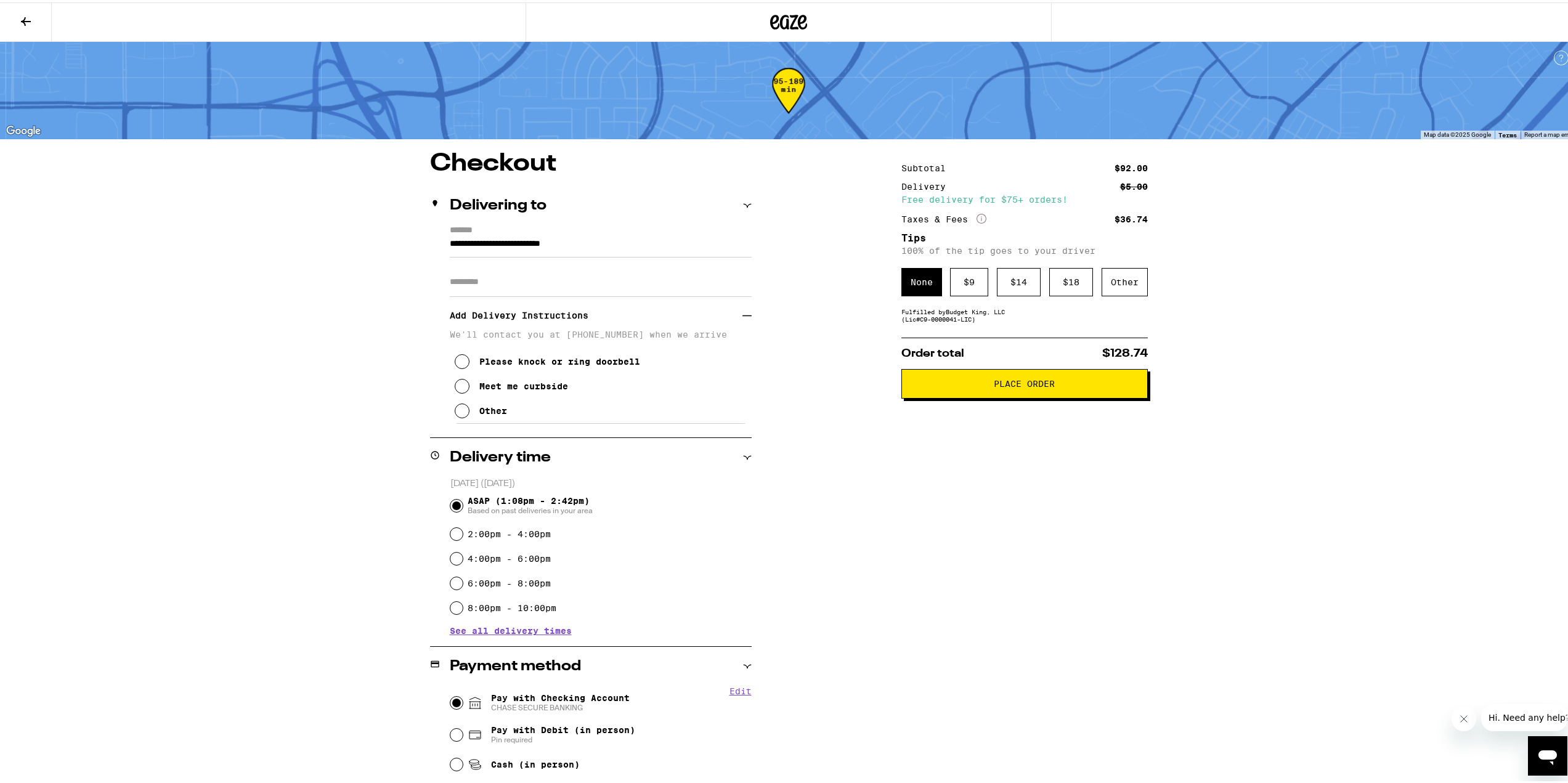
click at [458, 415] on icon at bounding box center [462, 408] width 15 height 15
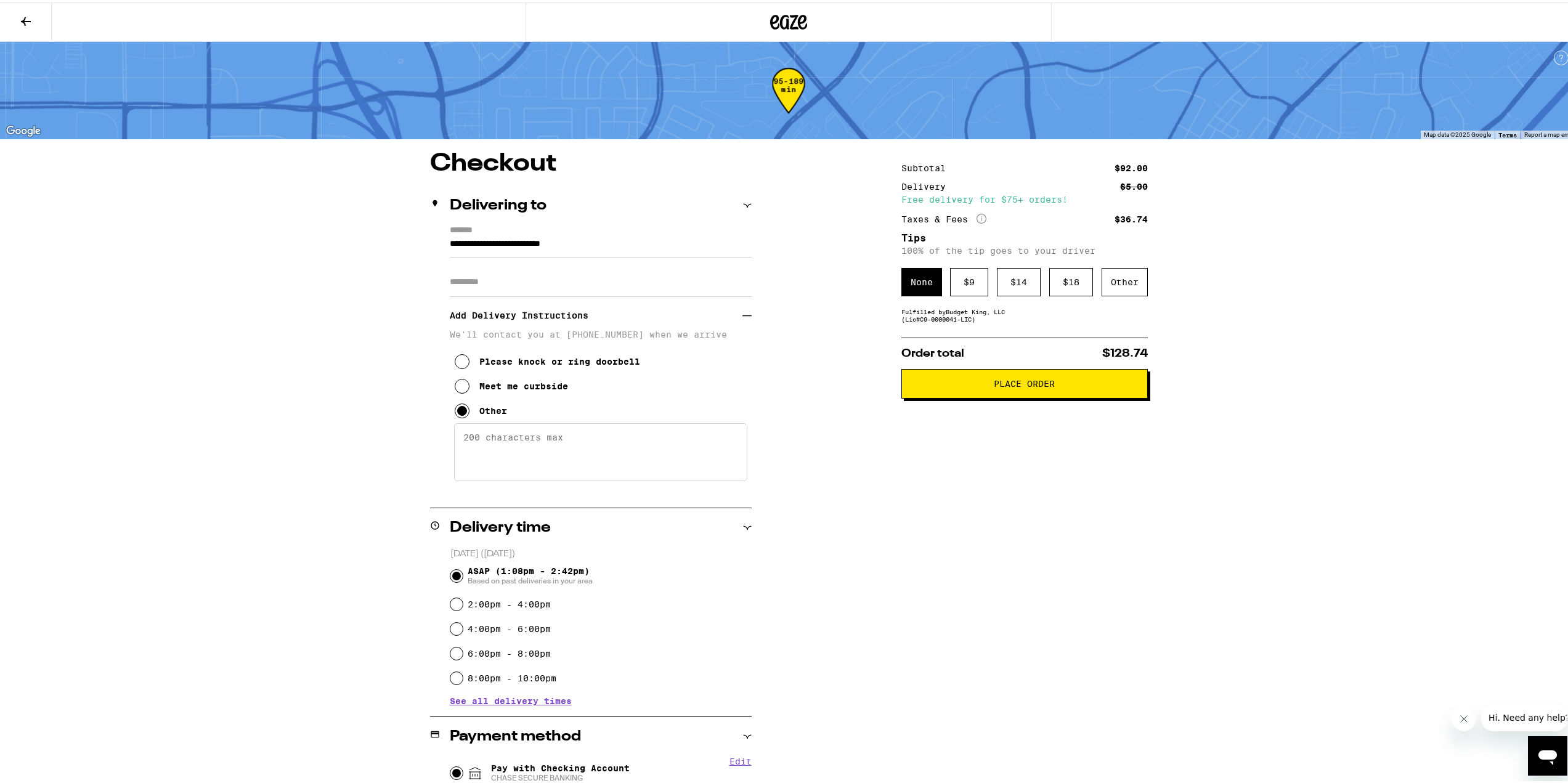
click at [489, 437] on textarea "Enter any other delivery instructions you want driver to know" at bounding box center [600, 449] width 293 height 58
drag, startPoint x: 574, startPoint y: 433, endPoint x: 583, endPoint y: 434, distance: 9.1
click at [574, 433] on textarea "gate code is: #0723 i will meet you curbside." at bounding box center [600, 449] width 293 height 58
type textarea "gate code is: #0723 i will meet you curbside."
click at [1004, 290] on div "$ 14" at bounding box center [1019, 279] width 44 height 29
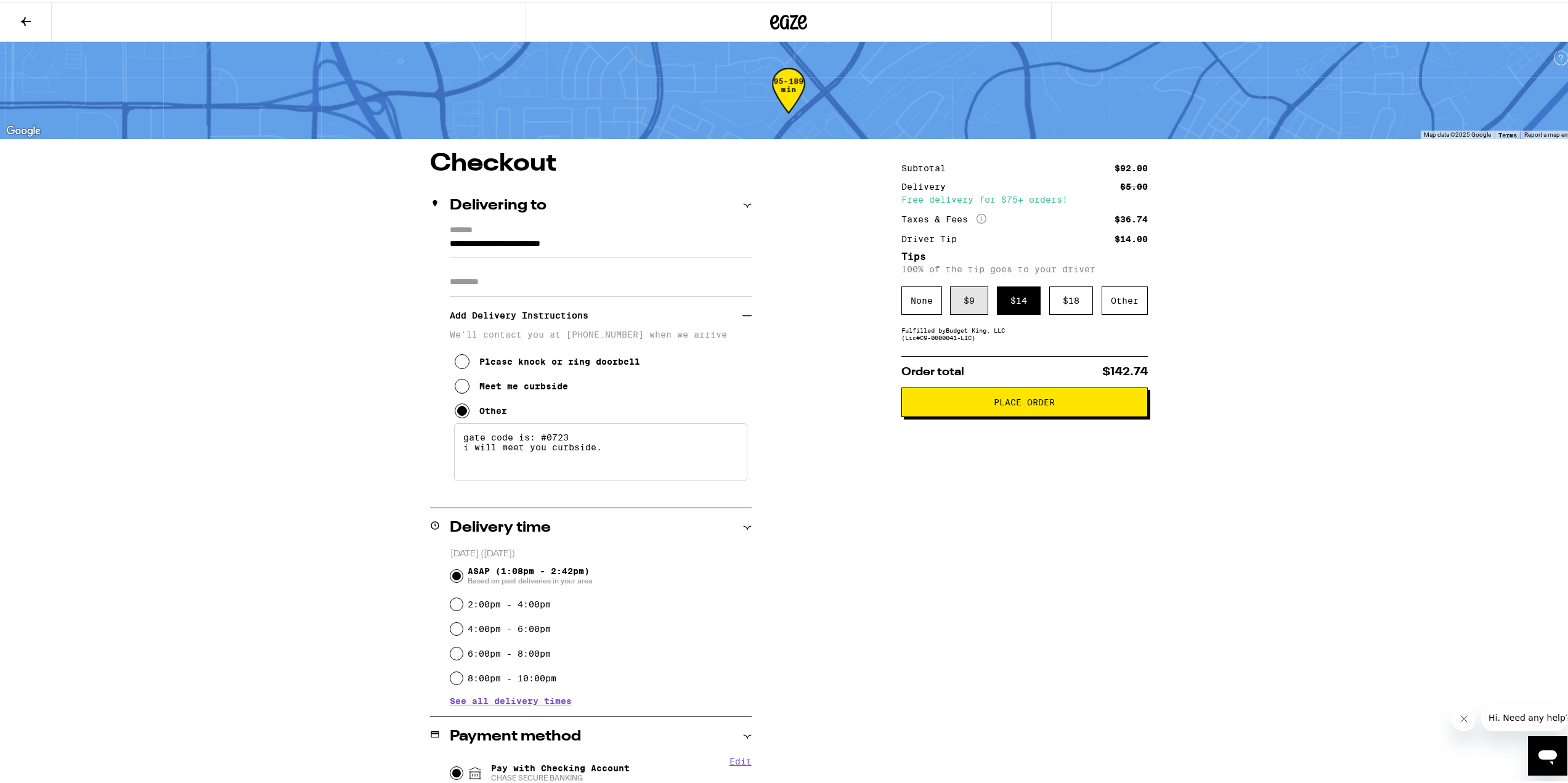
click at [977, 306] on div "$ 9" at bounding box center [969, 298] width 38 height 29
click at [993, 413] on button "Place Order" at bounding box center [1024, 399] width 246 height 30
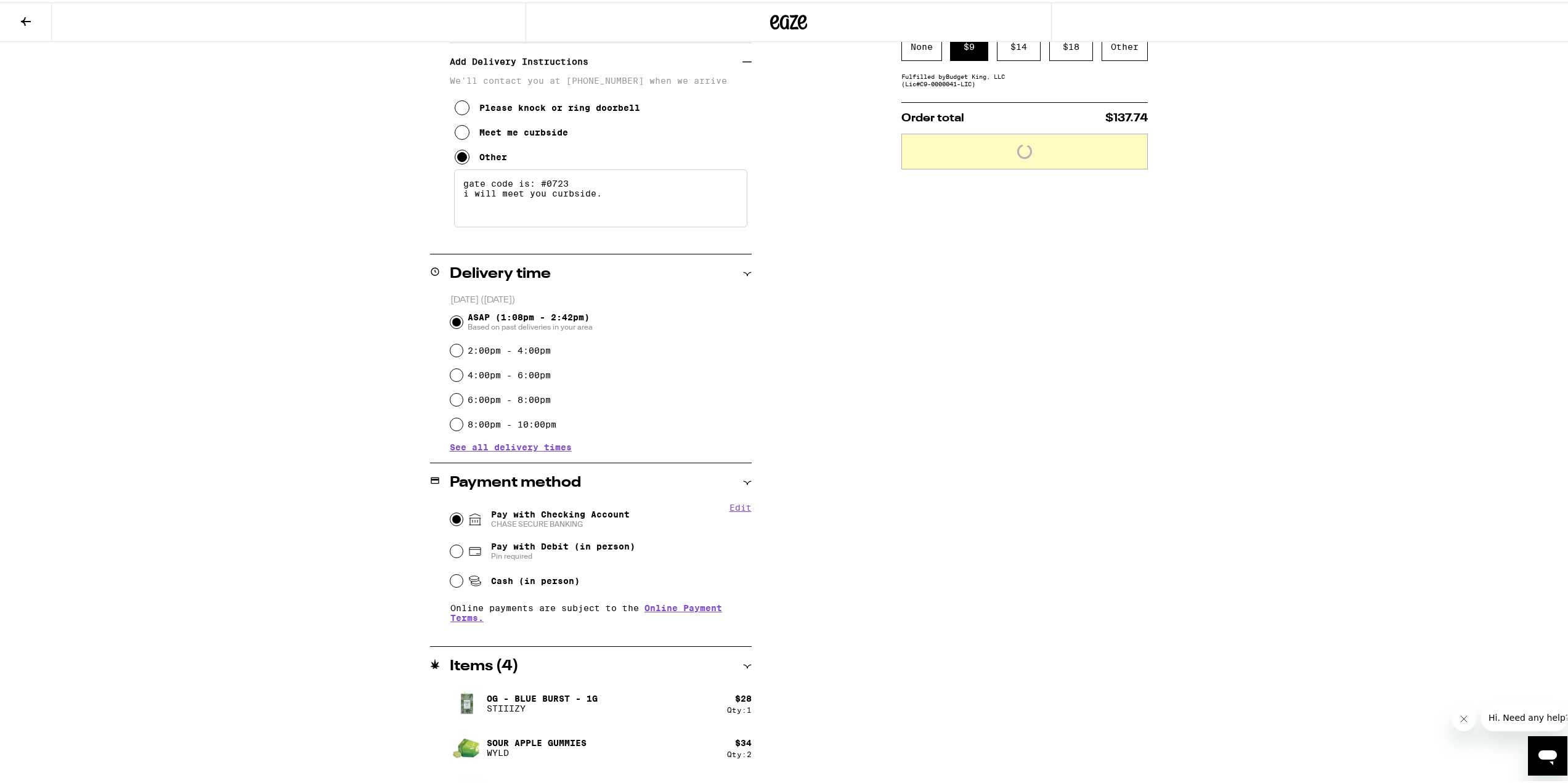
scroll to position [288, 0]
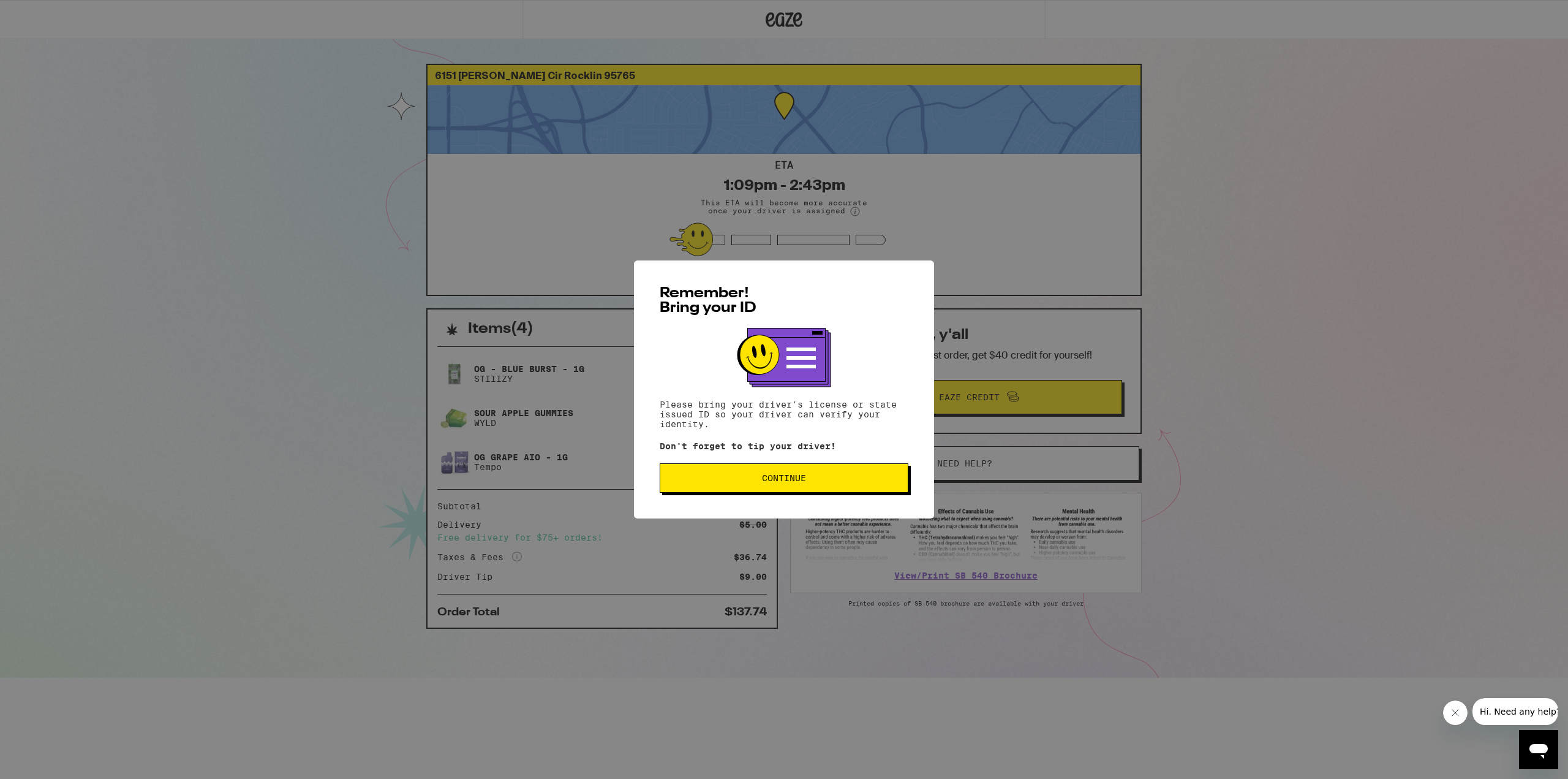
click at [813, 488] on button "Continue" at bounding box center [784, 478] width 249 height 30
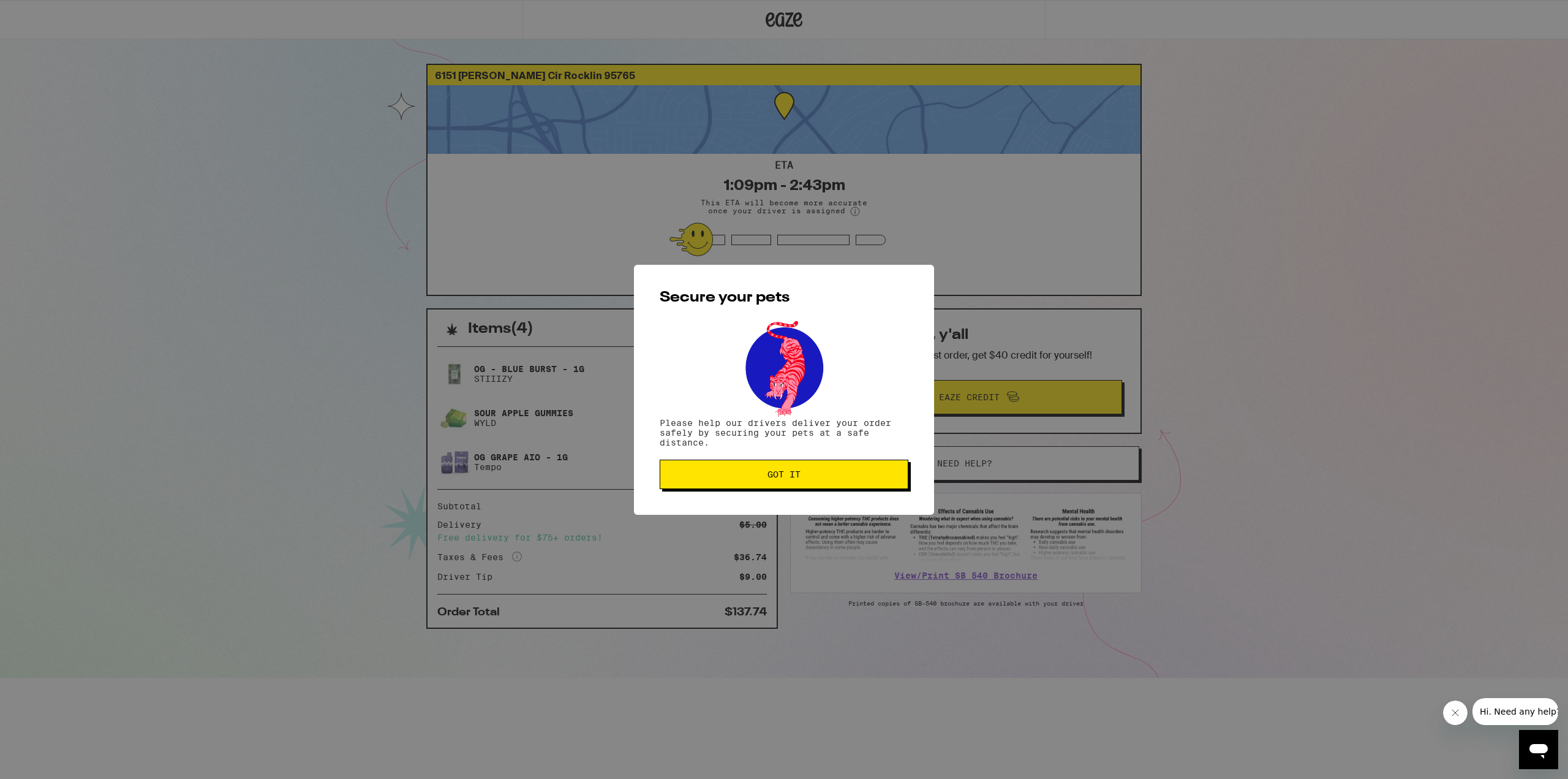
click at [768, 482] on button "Got it" at bounding box center [784, 475] width 249 height 30
